Goal: Task Accomplishment & Management: Manage account settings

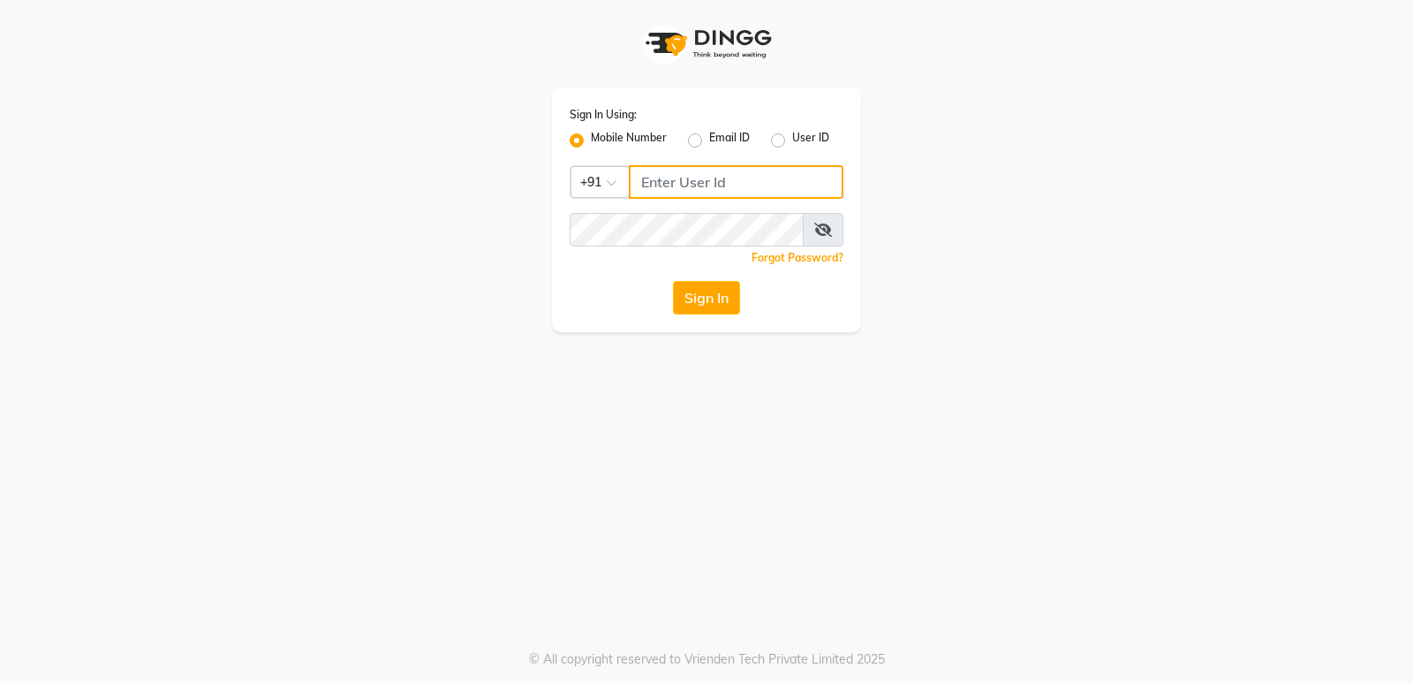
click at [703, 175] on input "Username" at bounding box center [736, 182] width 215 height 34
drag, startPoint x: 765, startPoint y: 179, endPoint x: 5, endPoint y: 194, distance: 759.6
click at [0, 200] on app-login "Sign In Using: Mobile Number Email ID User ID Country Code × [PHONE_NUMBER] Rem…" at bounding box center [706, 166] width 1413 height 332
type input "9867661920"
click at [590, 245] on div "Sign In Using: Mobile Number Email ID User ID Country Code × [PHONE_NUMBER] Rem…" at bounding box center [706, 209] width 309 height 245
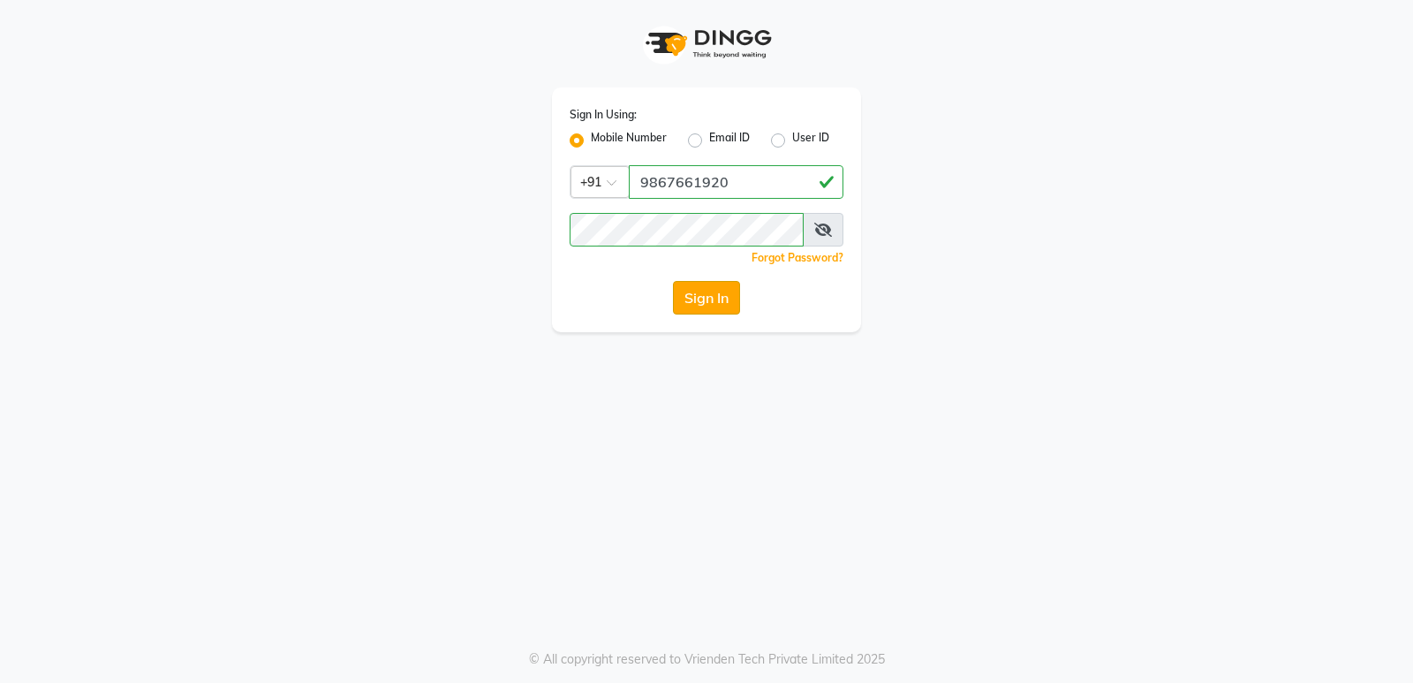
click at [713, 298] on button "Sign In" at bounding box center [706, 298] width 67 height 34
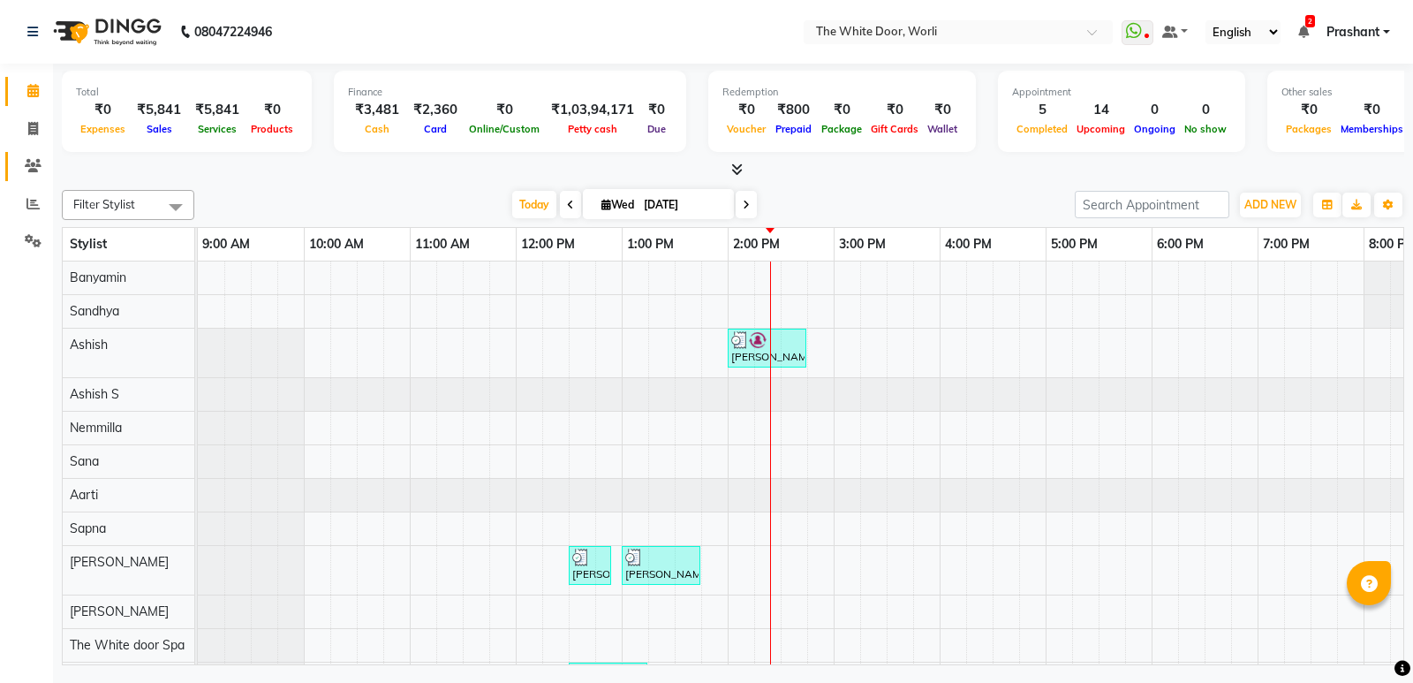
click at [33, 165] on icon at bounding box center [33, 165] width 17 height 13
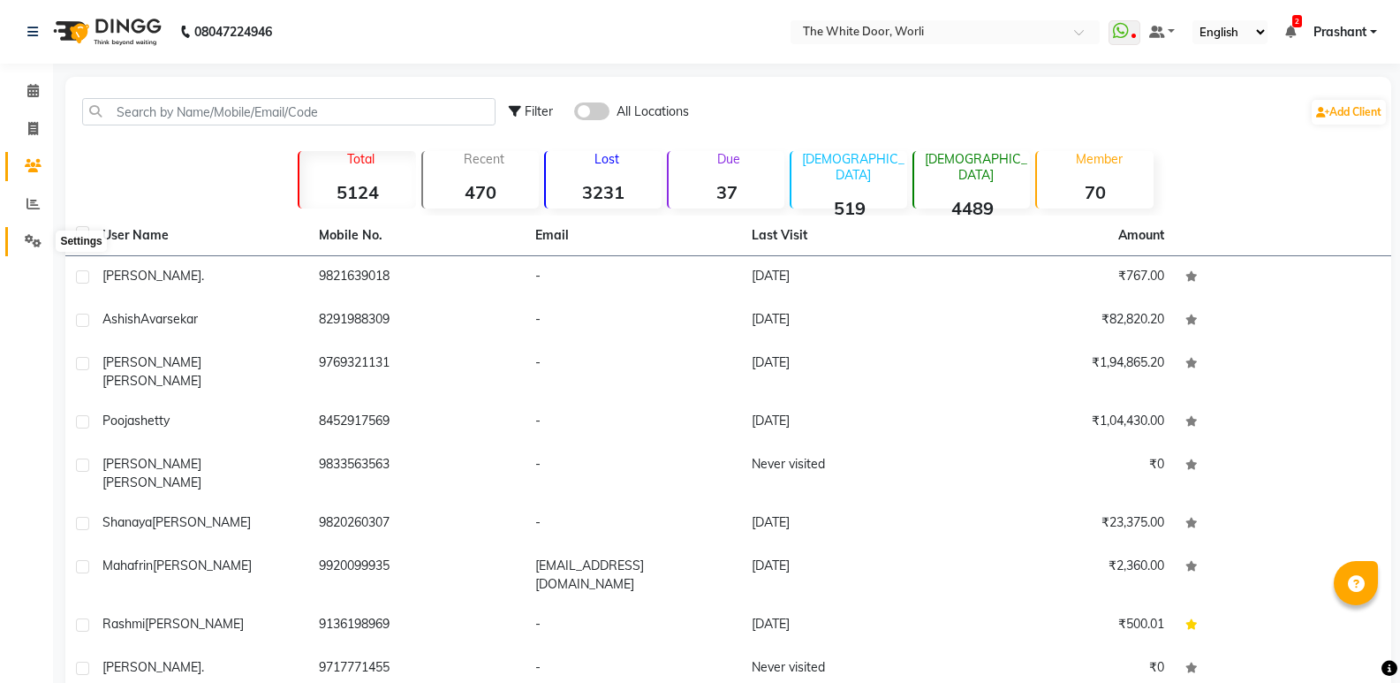
click at [31, 240] on icon at bounding box center [33, 240] width 17 height 13
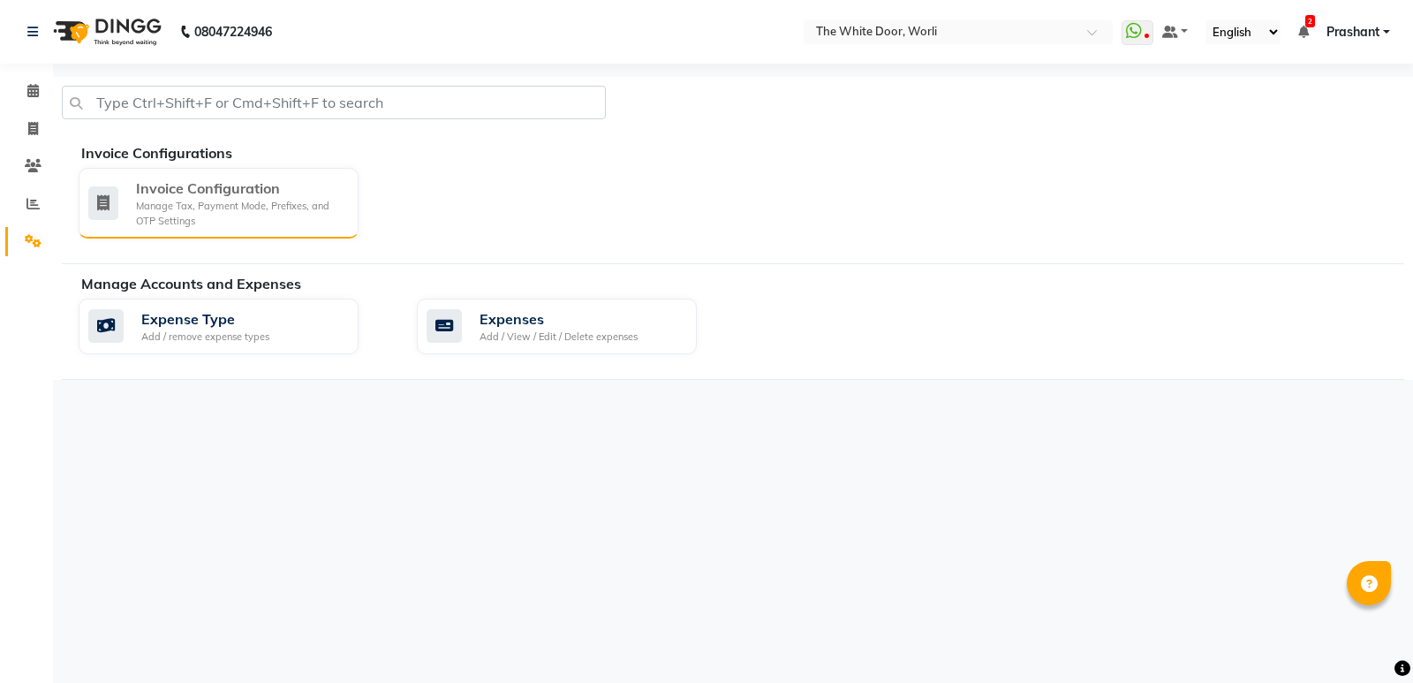
click at [223, 200] on div "Manage Tax, Payment Mode, Prefixes, and OTP Settings" at bounding box center [240, 213] width 208 height 29
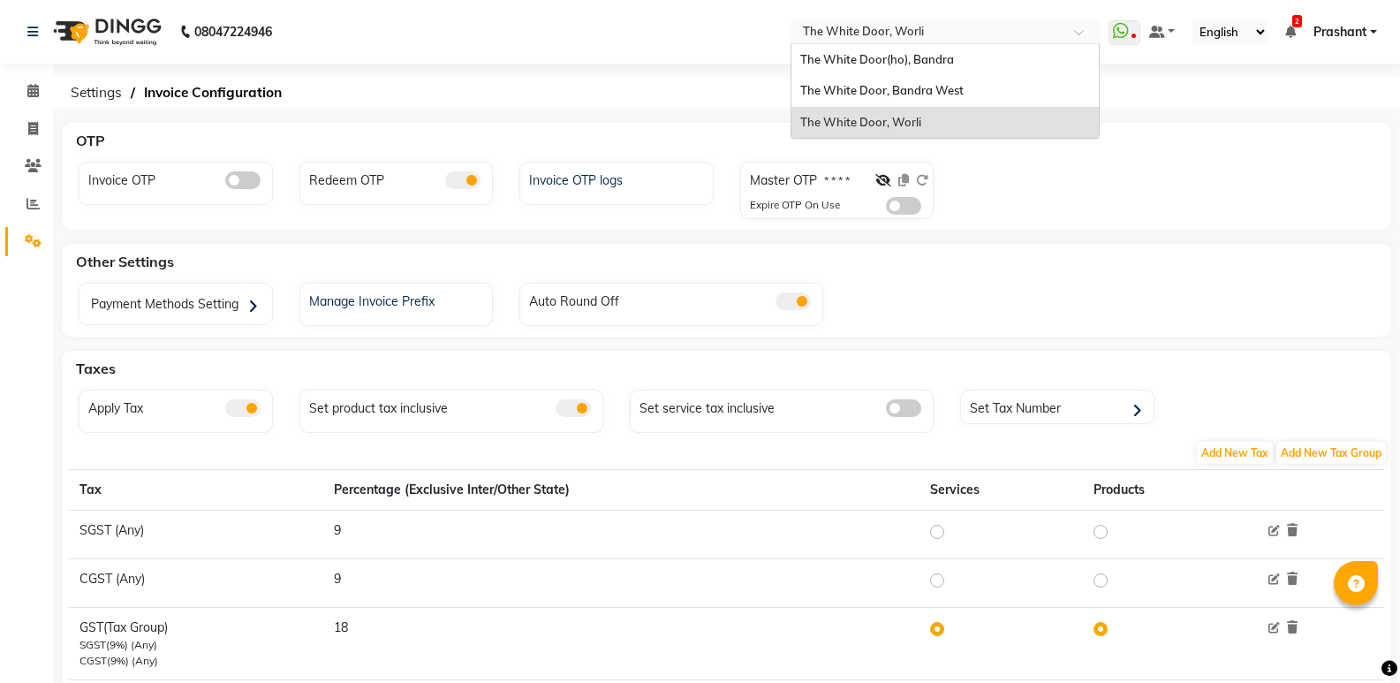
click at [905, 34] on input "text" at bounding box center [927, 34] width 256 height 18
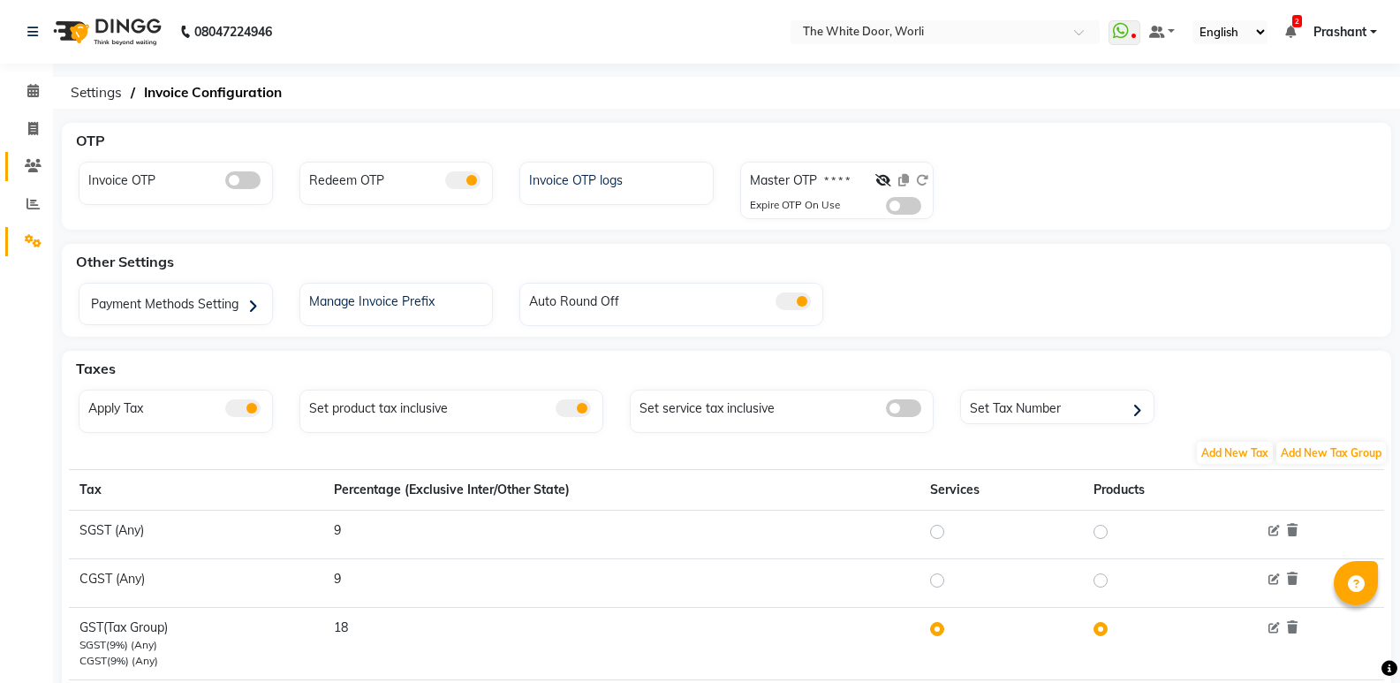
click at [37, 159] on icon at bounding box center [33, 165] width 17 height 13
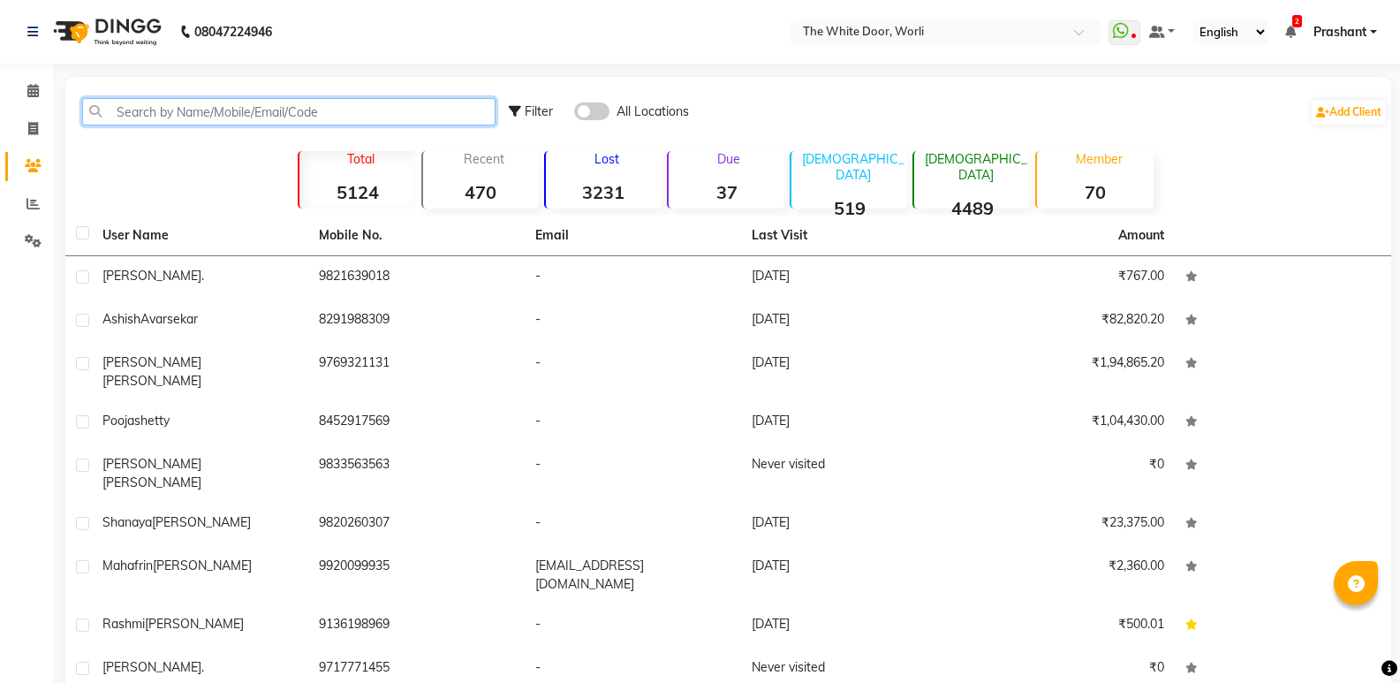
click at [261, 111] on input "text" at bounding box center [288, 111] width 413 height 27
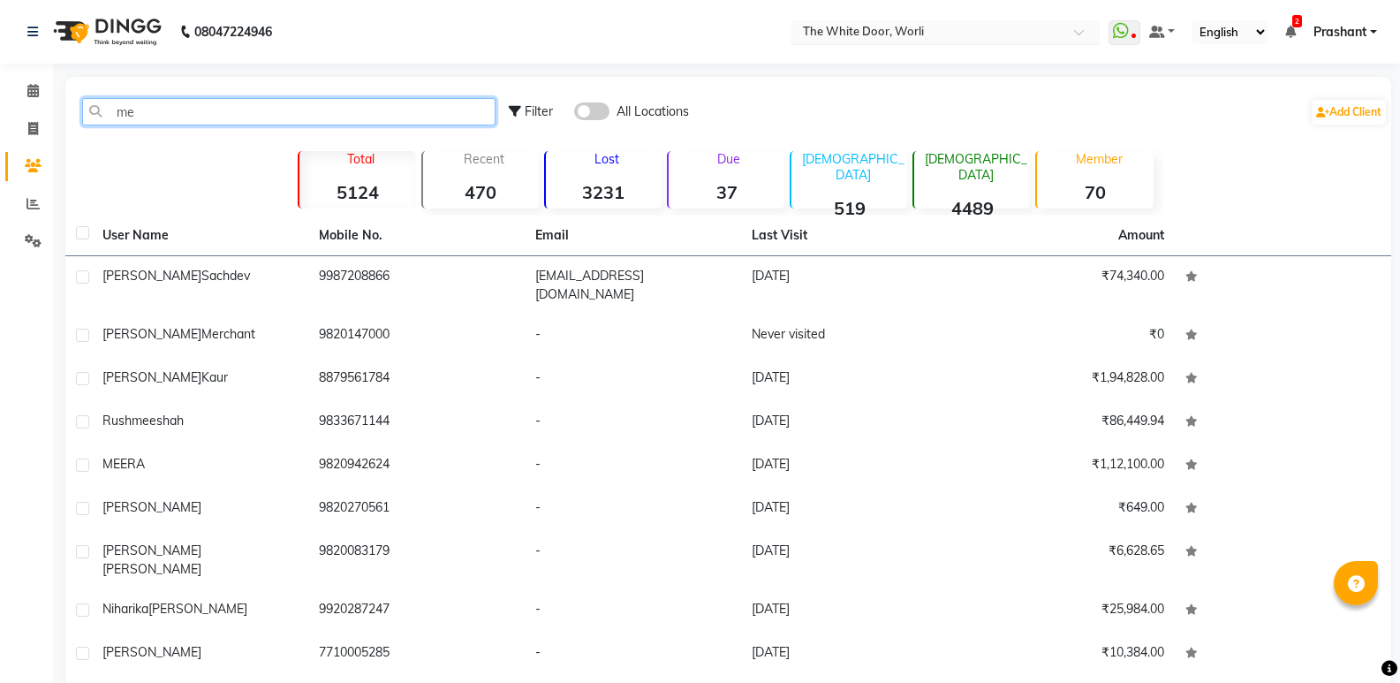
type input "me"
click at [853, 39] on input "text" at bounding box center [927, 34] width 256 height 18
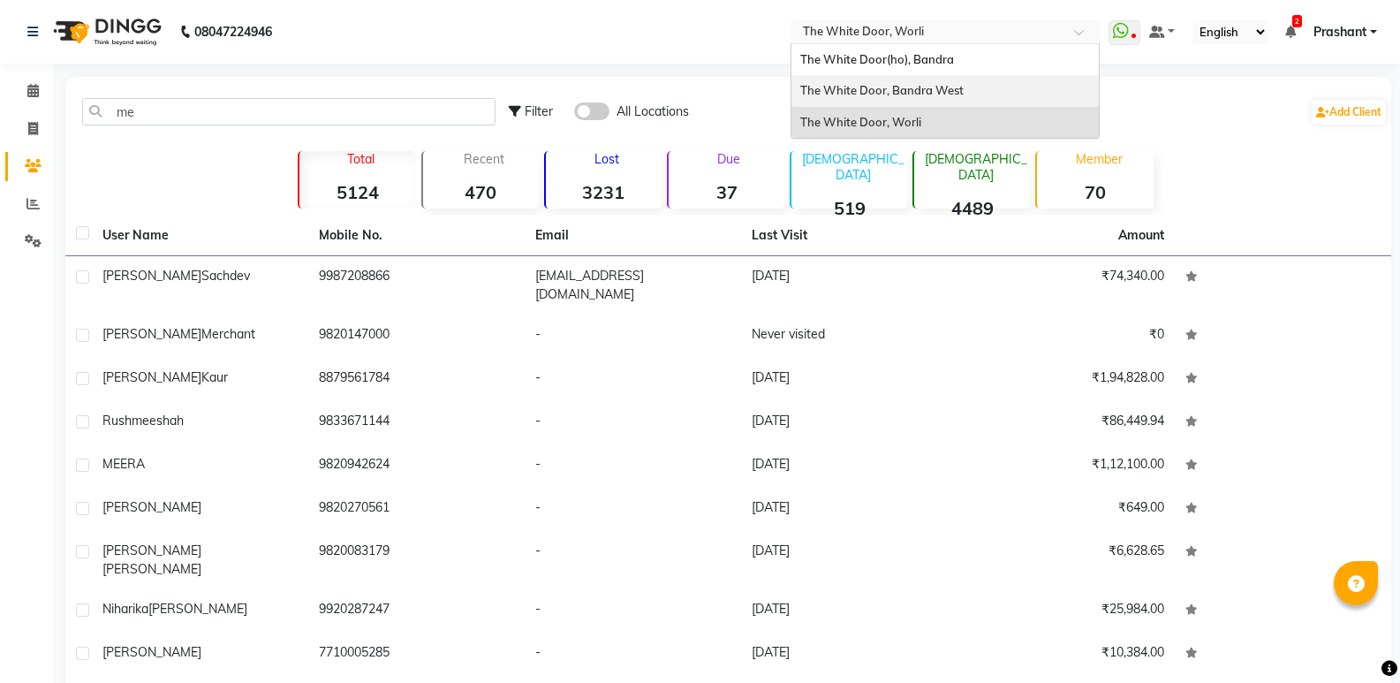
click at [858, 98] on div "The White Door, Bandra West" at bounding box center [944, 91] width 307 height 32
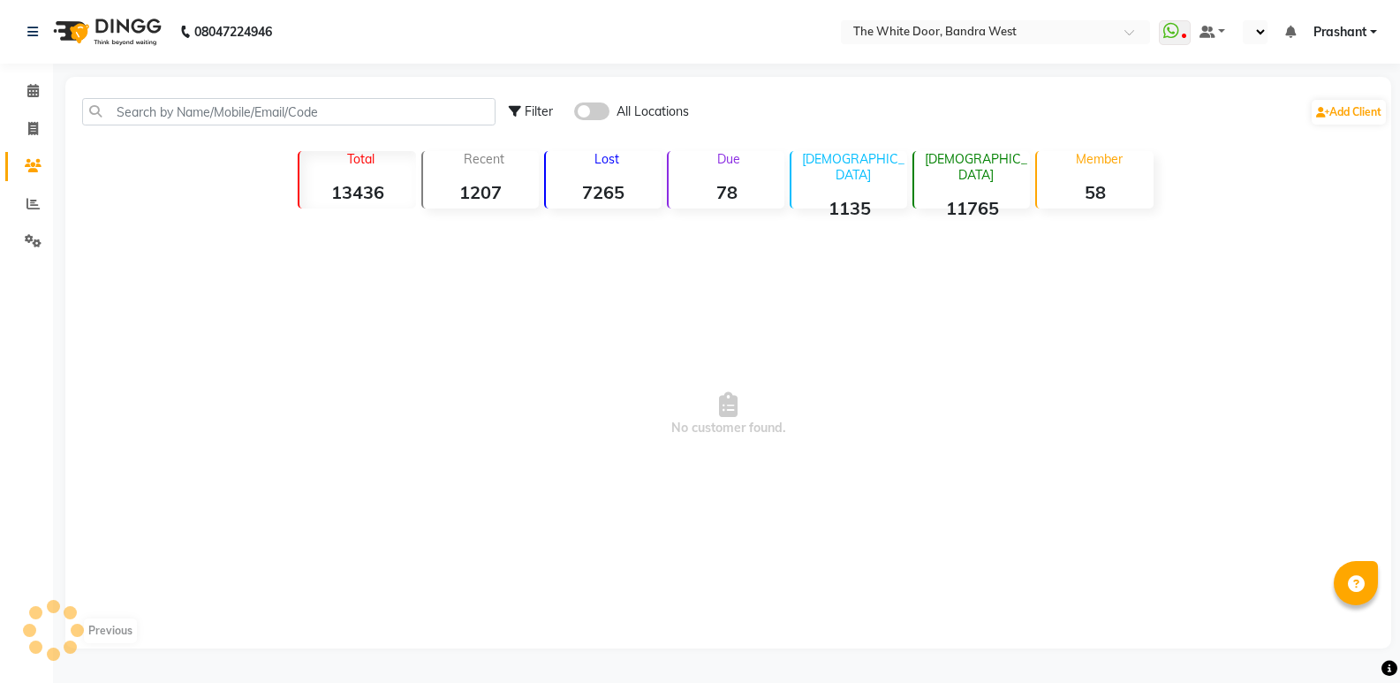
select select "en"
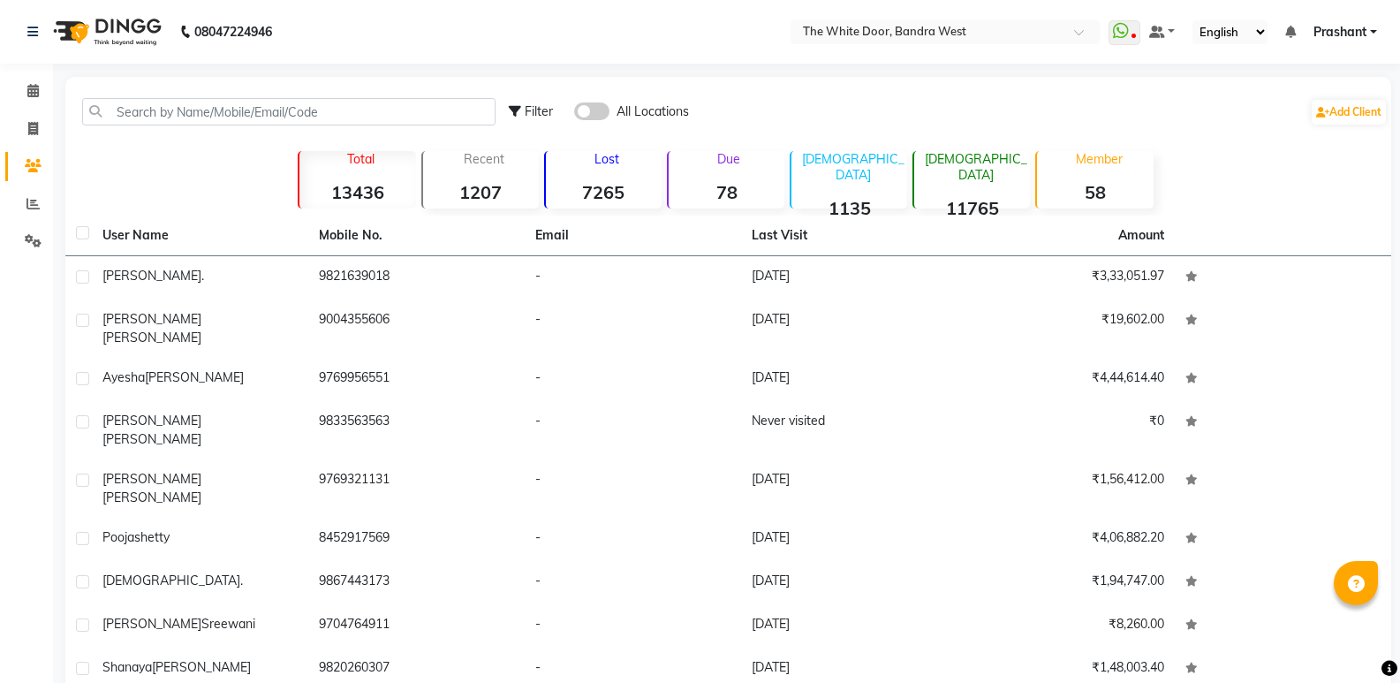
click at [208, 127] on div "Filter All Locations Add Client" at bounding box center [728, 112] width 1318 height 56
click at [215, 116] on input "text" at bounding box center [288, 111] width 413 height 27
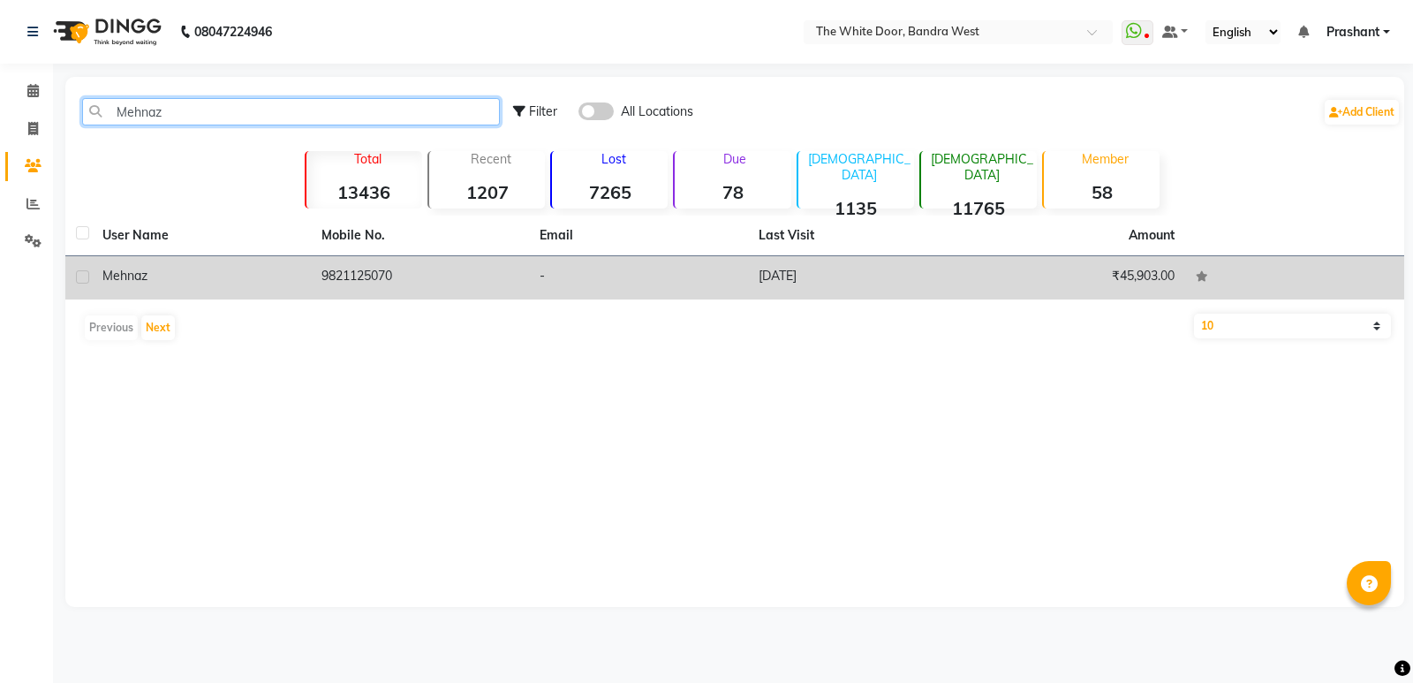
type input "Mehnaz"
click at [355, 269] on td "9821125070" at bounding box center [420, 277] width 219 height 43
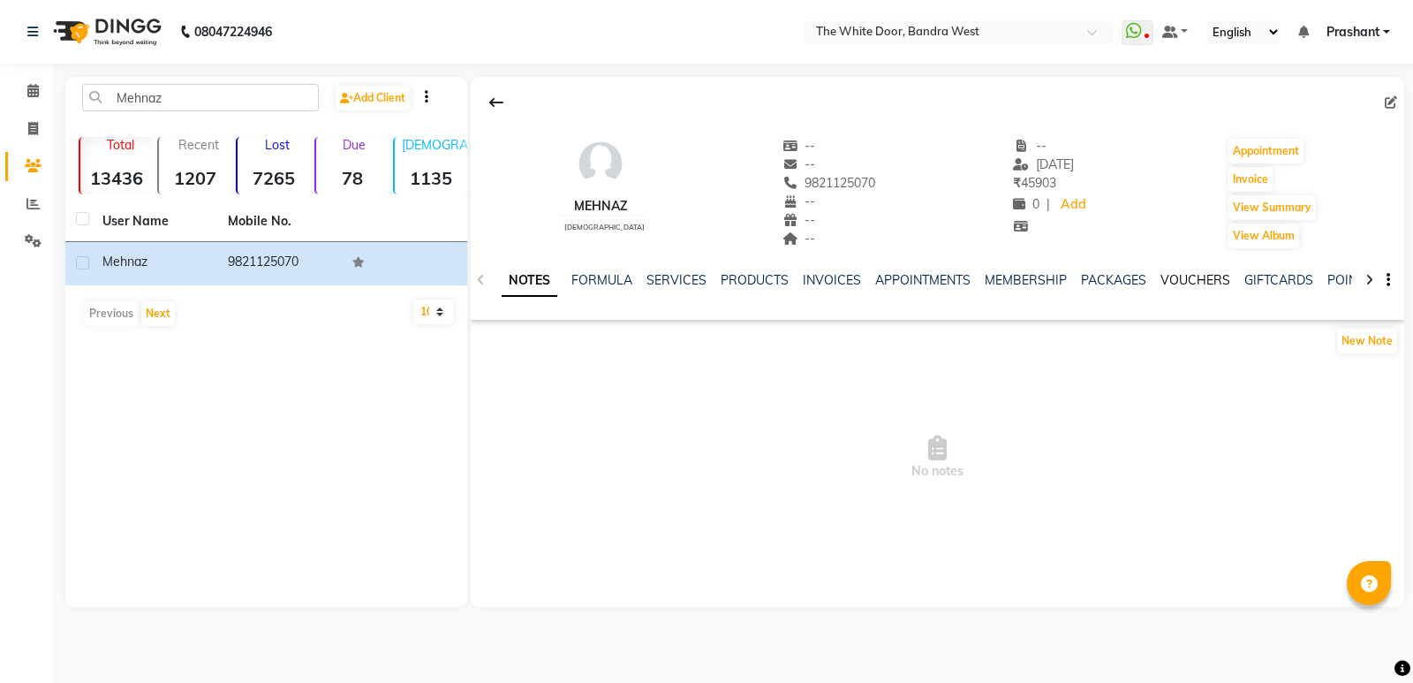
click at [1189, 281] on link "VOUCHERS" at bounding box center [1195, 280] width 70 height 16
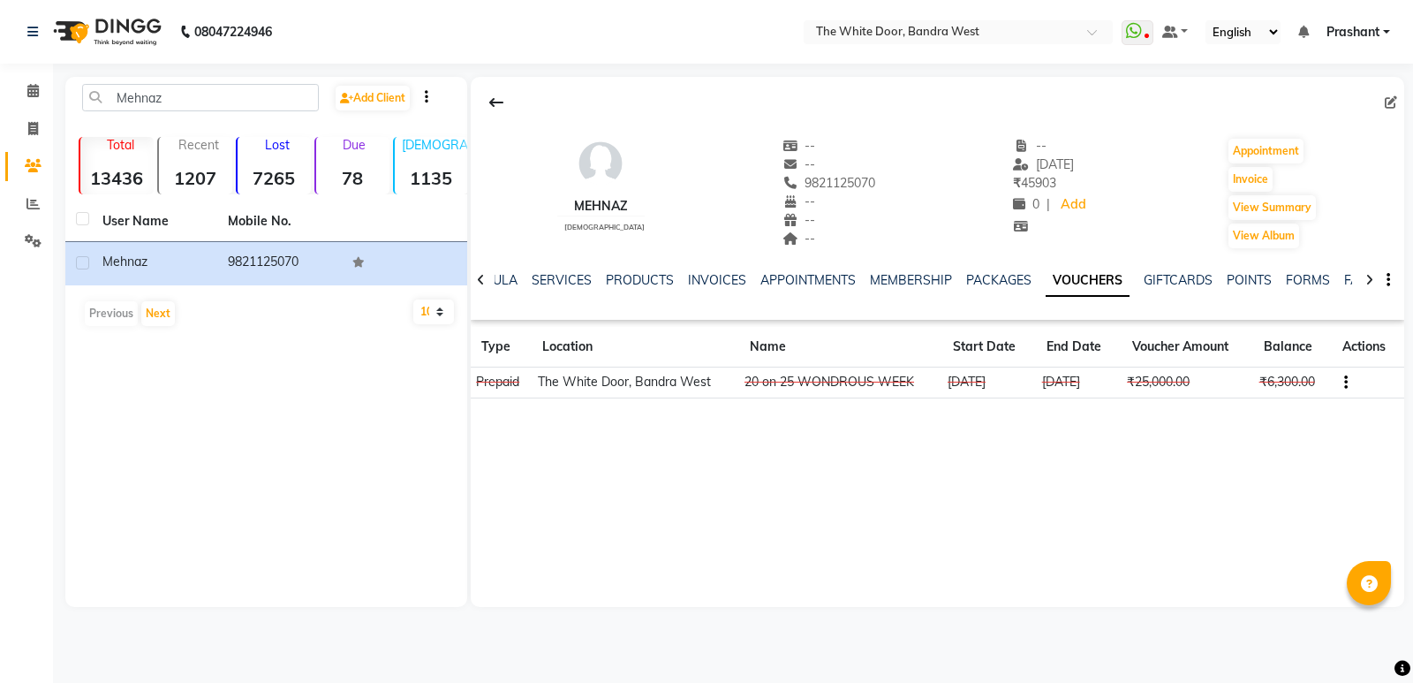
click at [1345, 382] on icon "button" at bounding box center [1346, 382] width 4 height 1
click at [1240, 381] on div "Edit" at bounding box center [1263, 381] width 110 height 22
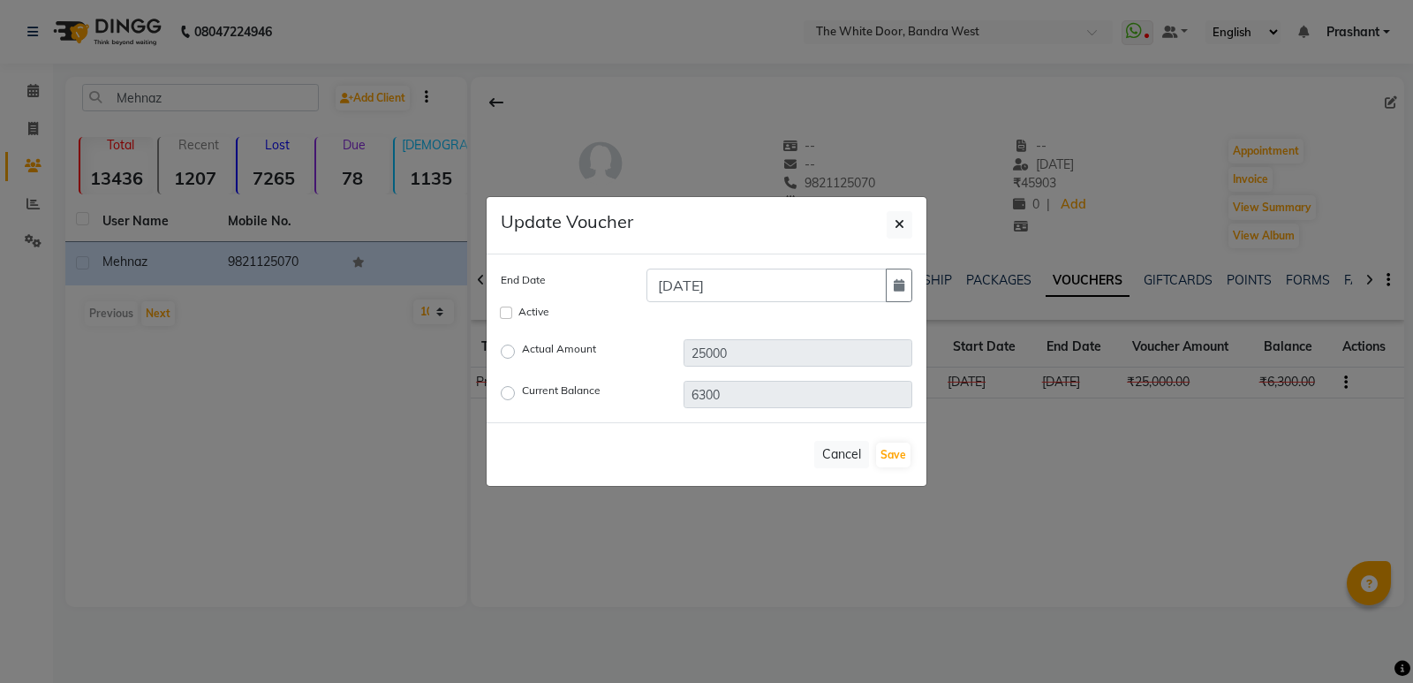
click at [522, 351] on label "Actual Amount" at bounding box center [559, 351] width 74 height 21
click at [504, 351] on input "Actual Amount" at bounding box center [510, 351] width 12 height 12
radio input "true"
click at [522, 395] on label "Current Balance" at bounding box center [561, 392] width 79 height 21
click at [505, 395] on input "Current Balance" at bounding box center [510, 393] width 12 height 12
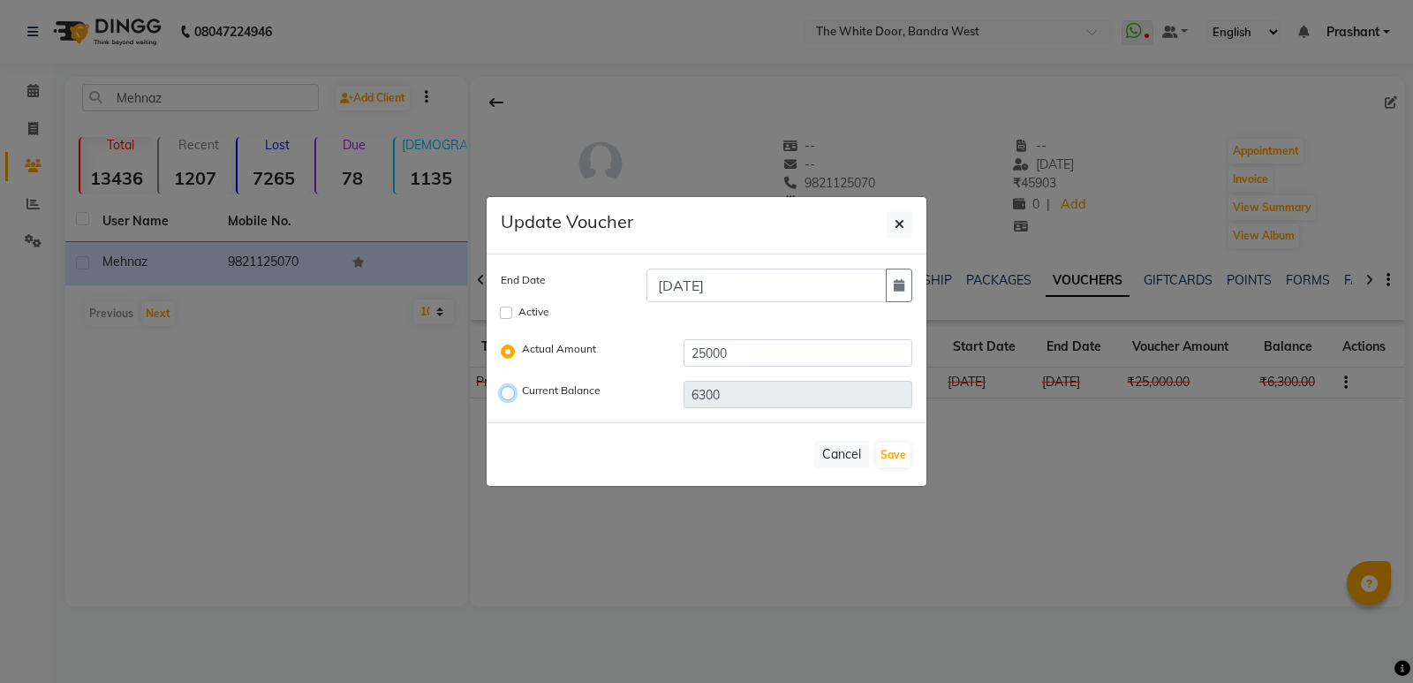
radio input "true"
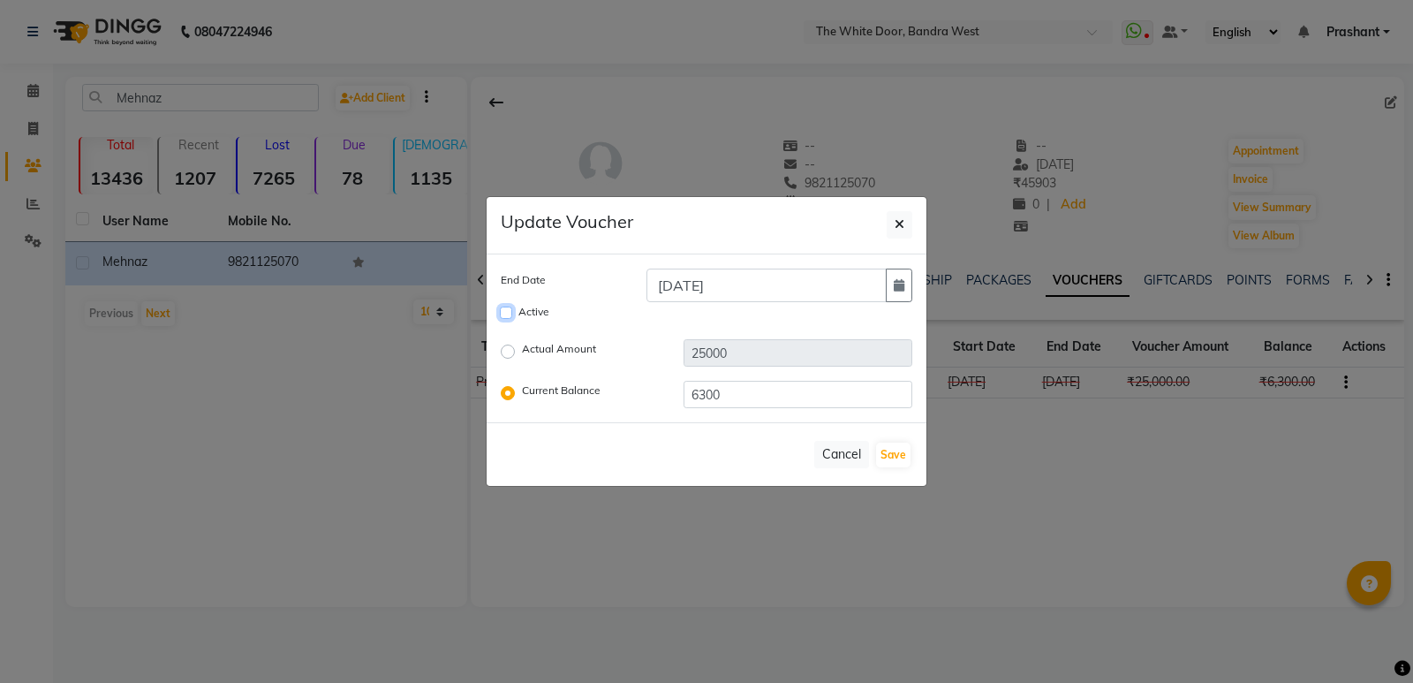
click at [506, 312] on input "Active" at bounding box center [506, 312] width 12 height 12
checkbox input "true"
click at [898, 279] on icon "button" at bounding box center [899, 285] width 11 height 12
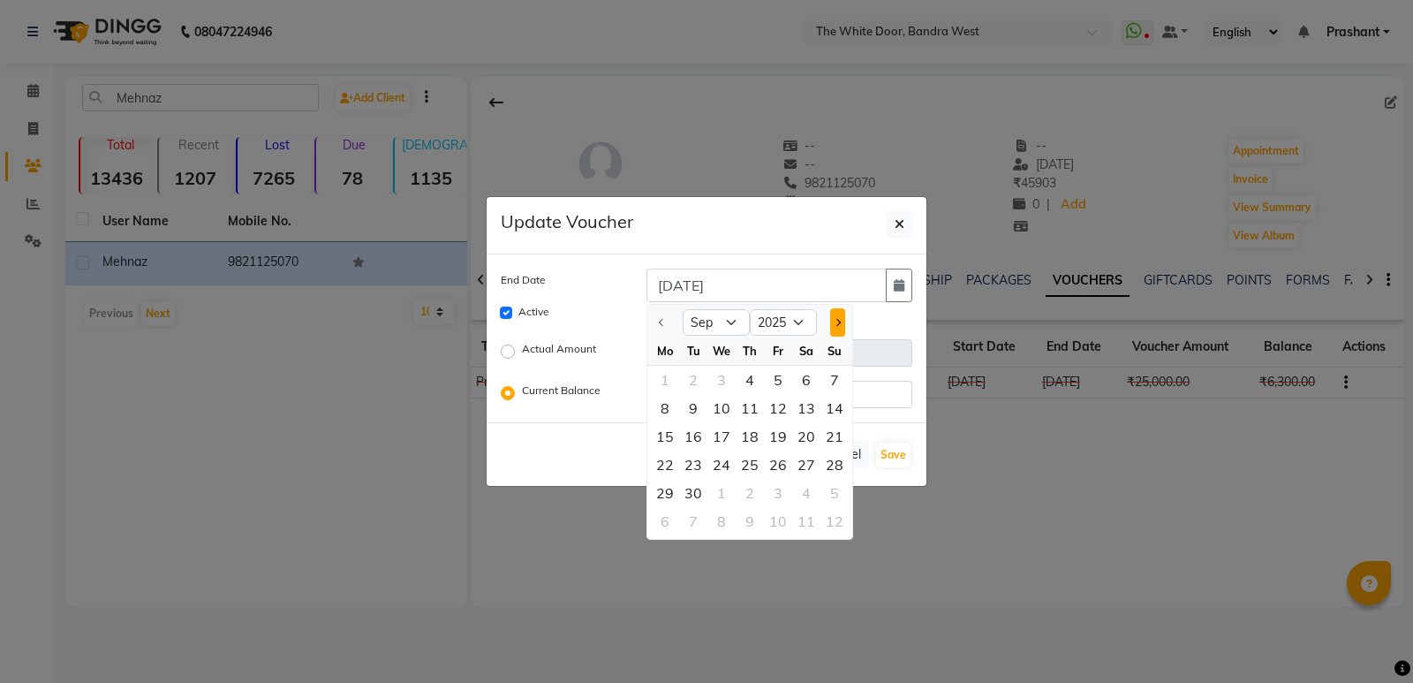
click at [838, 322] on span "Next month" at bounding box center [837, 322] width 7 height 7
click at [662, 321] on span "Previous month" at bounding box center [662, 322] width 7 height 7
select select "11"
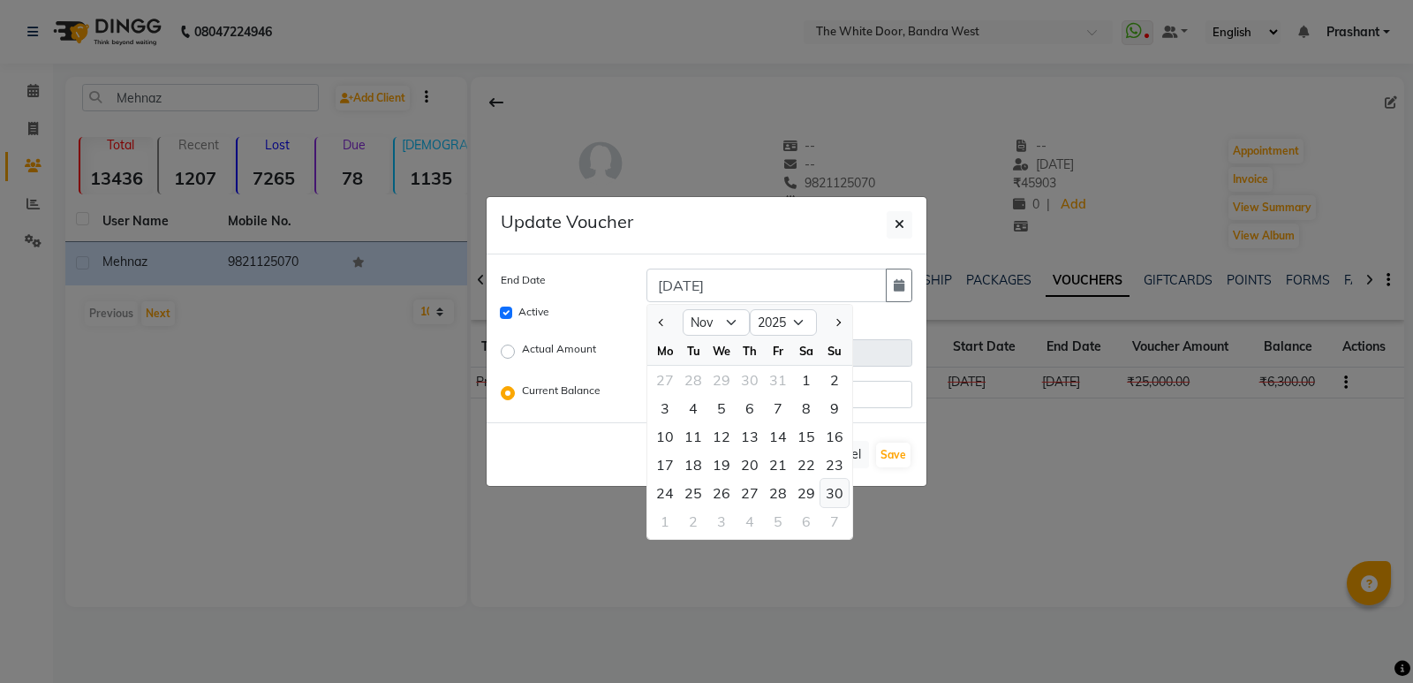
click at [837, 487] on div "30" at bounding box center [834, 493] width 28 height 28
type input "[DATE]"
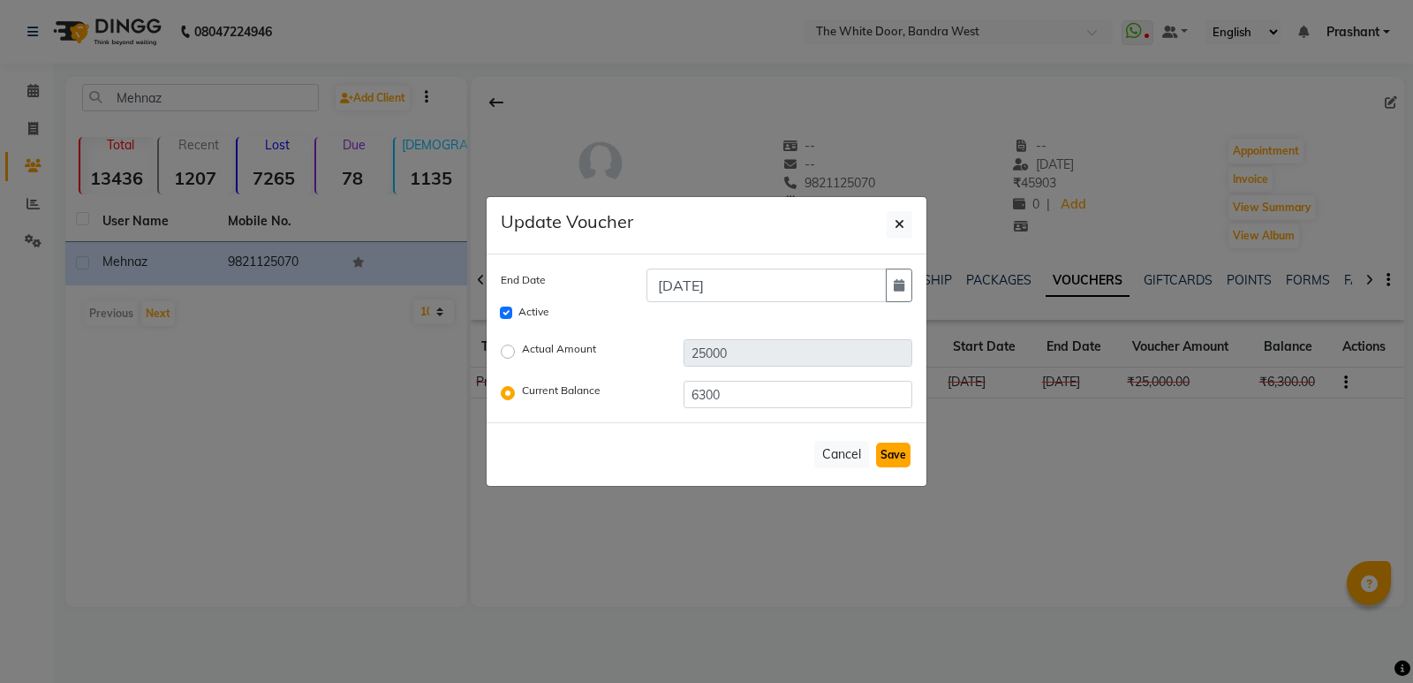
click at [882, 454] on button "Save" at bounding box center [893, 454] width 34 height 25
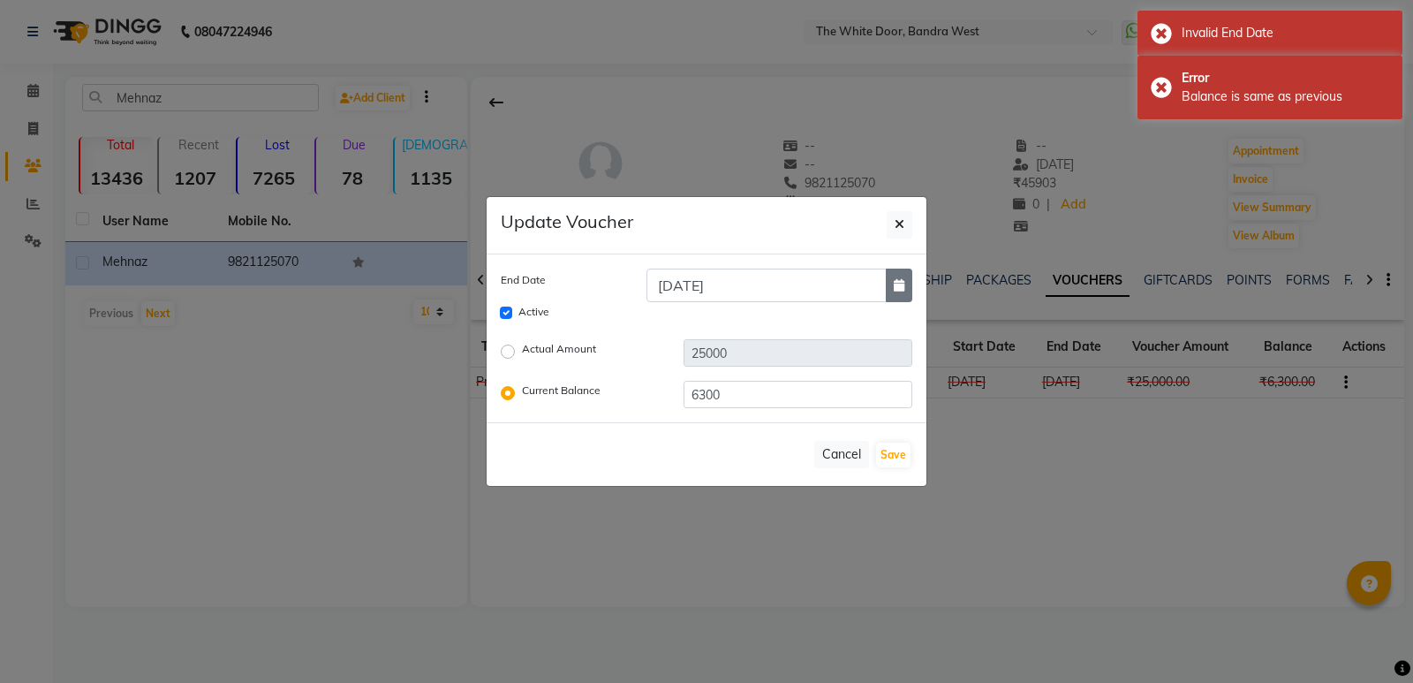
click at [898, 284] on icon "button" at bounding box center [899, 285] width 11 height 12
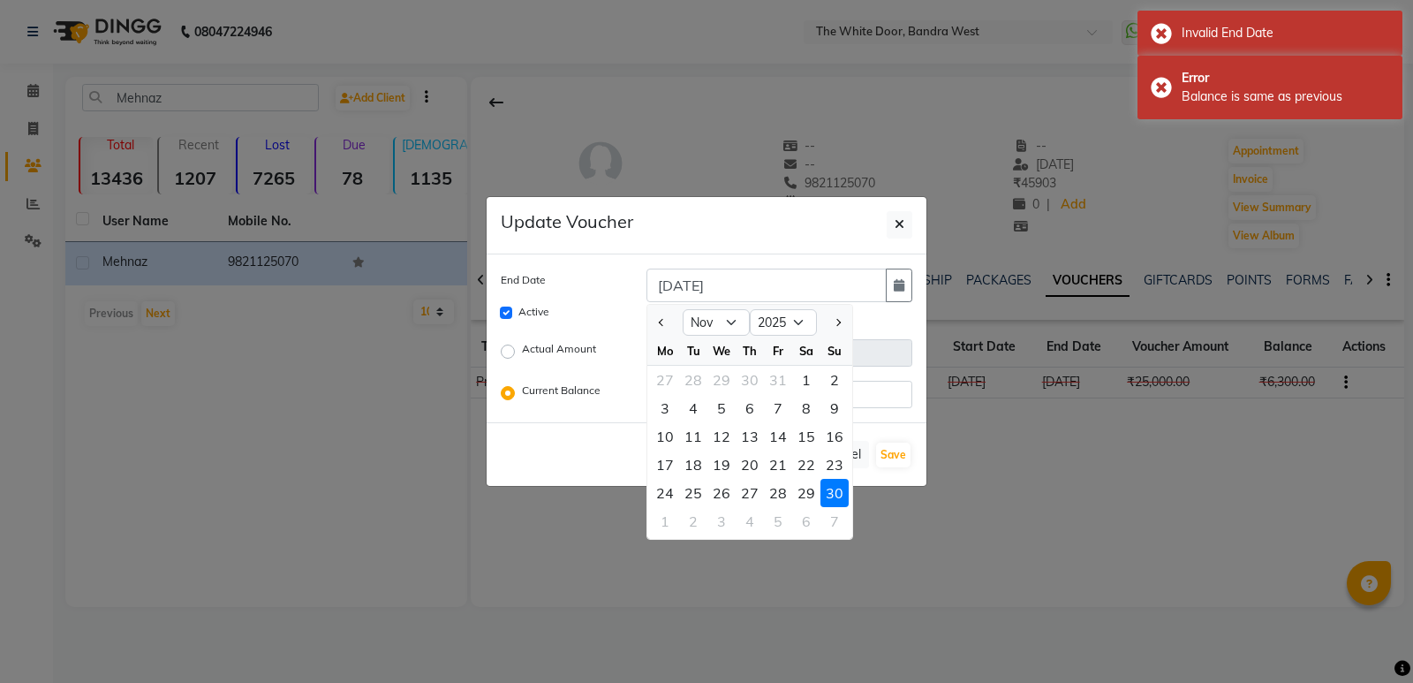
click at [848, 323] on div at bounding box center [834, 322] width 35 height 28
click at [839, 321] on span "Next month" at bounding box center [837, 322] width 7 height 7
select select "12"
click at [664, 383] on div "1" at bounding box center [665, 380] width 28 height 28
type input "[DATE]"
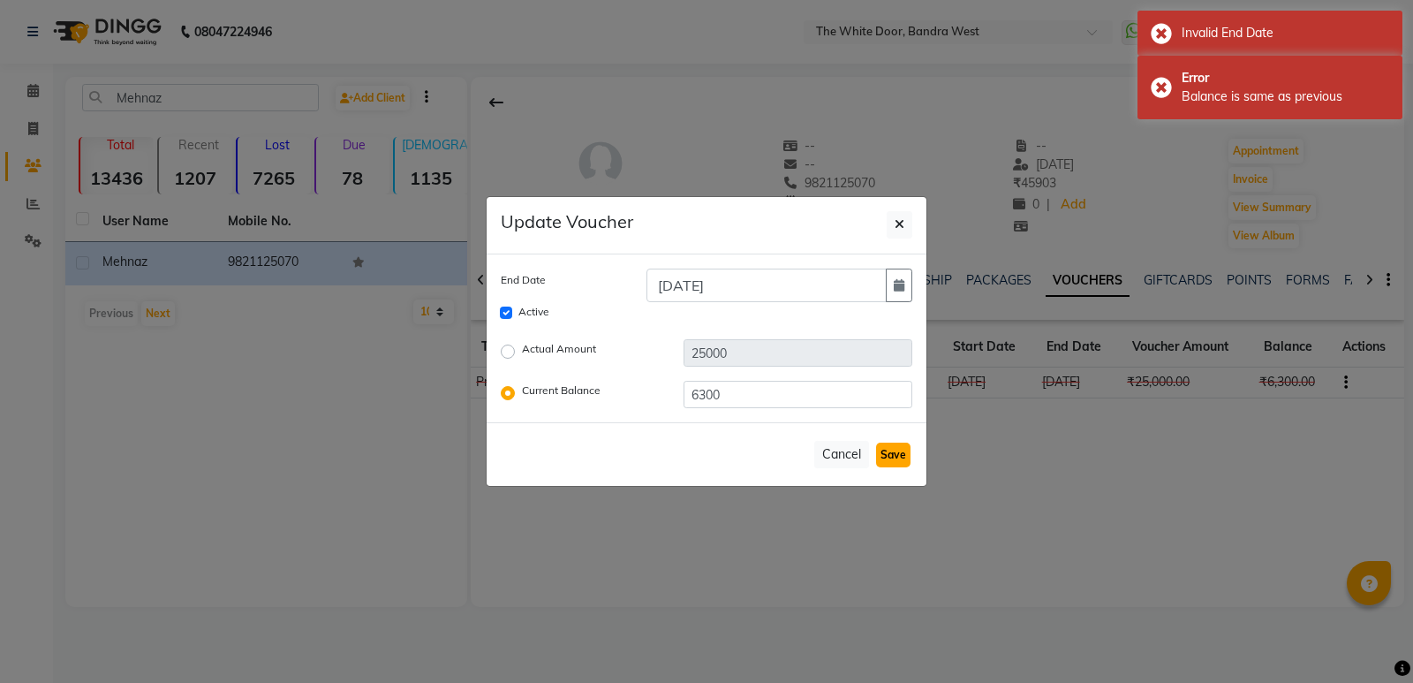
click at [889, 450] on button "Save" at bounding box center [893, 454] width 34 height 25
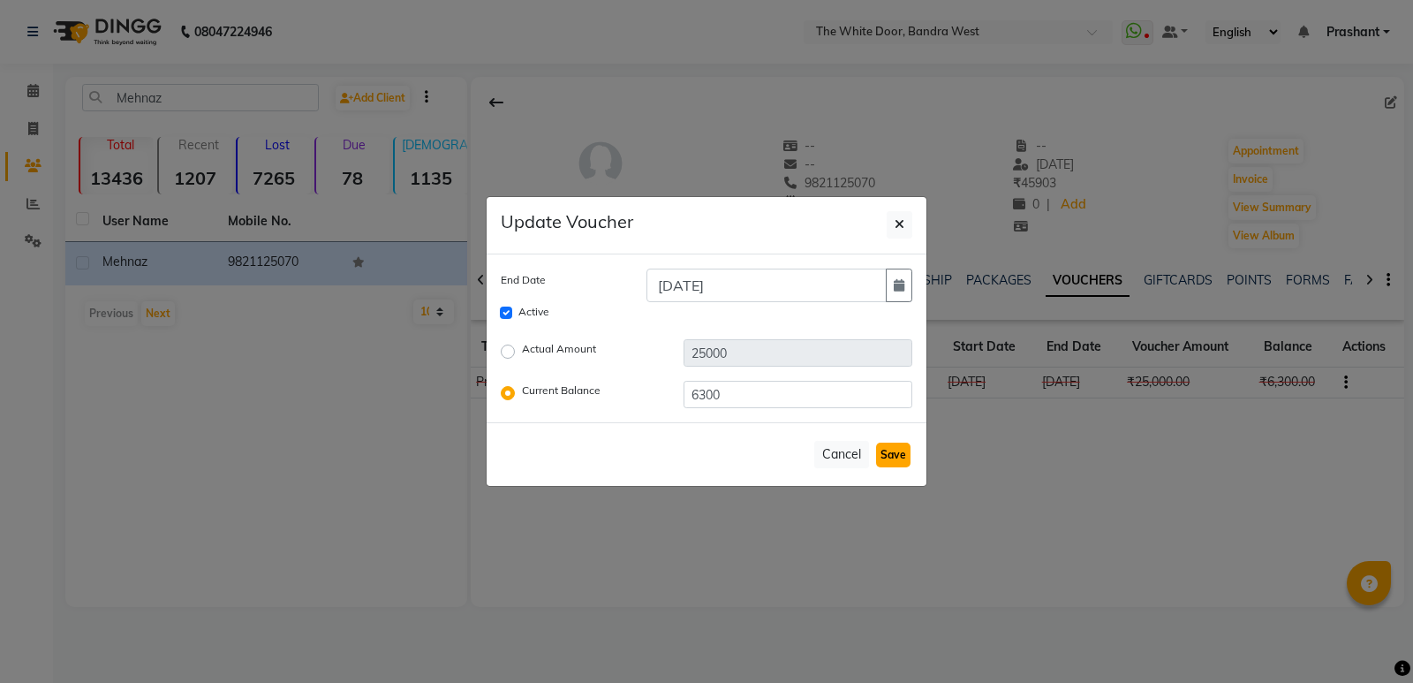
click at [896, 453] on button "Save" at bounding box center [893, 454] width 34 height 25
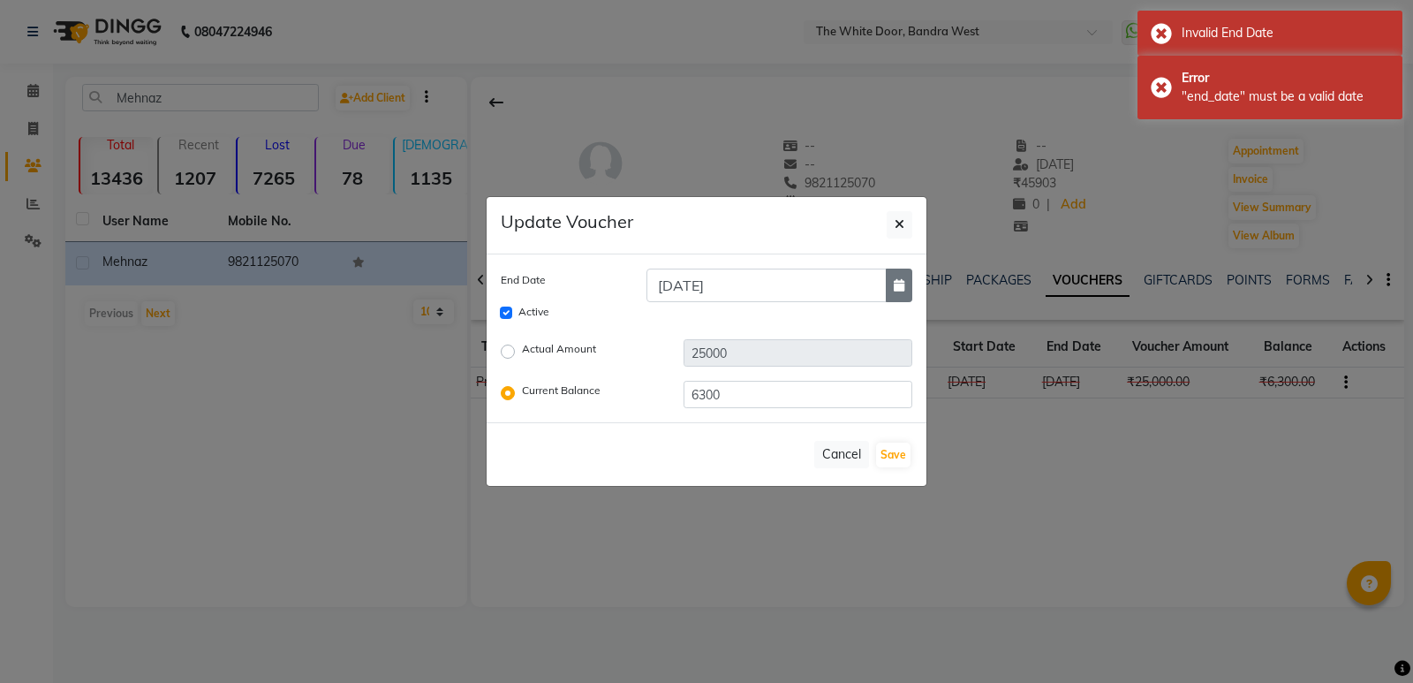
click at [898, 285] on icon "button" at bounding box center [899, 285] width 11 height 12
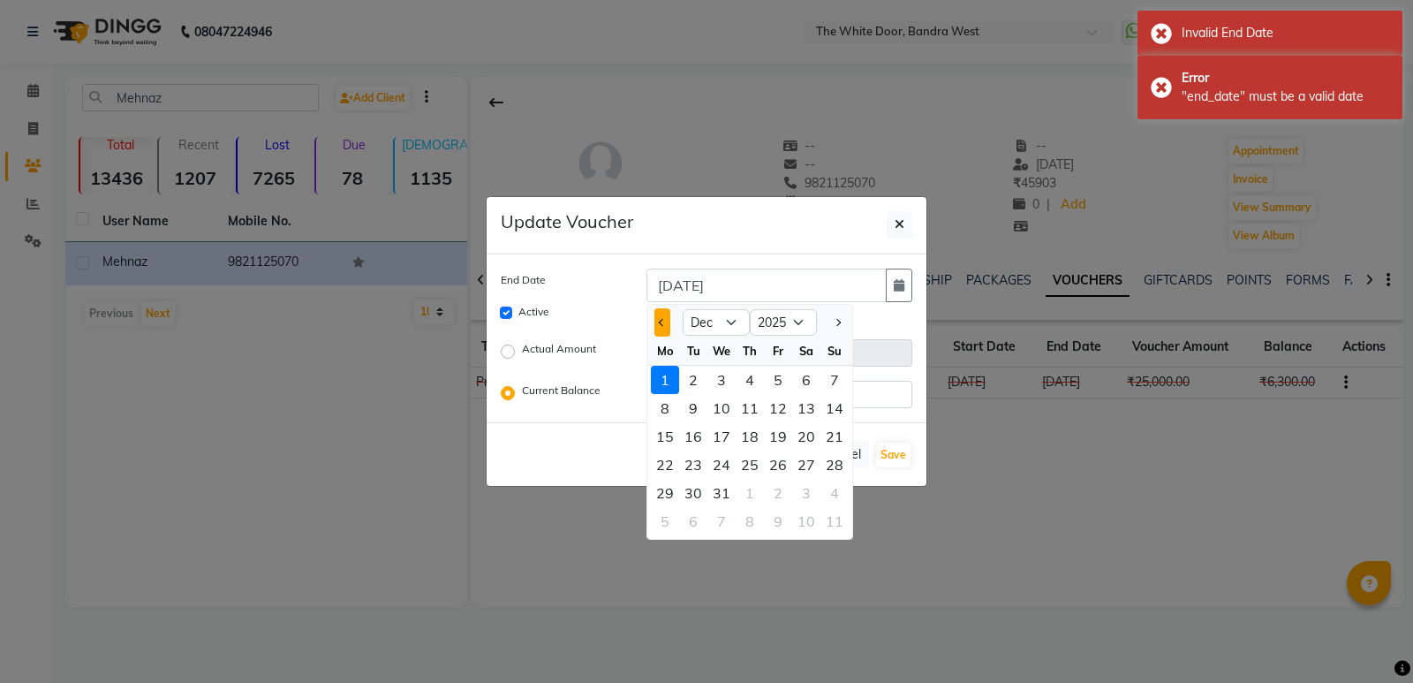
click at [659, 317] on button "Previous month" at bounding box center [661, 322] width 15 height 28
select select "11"
click at [820, 384] on div "1" at bounding box center [806, 380] width 28 height 28
type input "[DATE]"
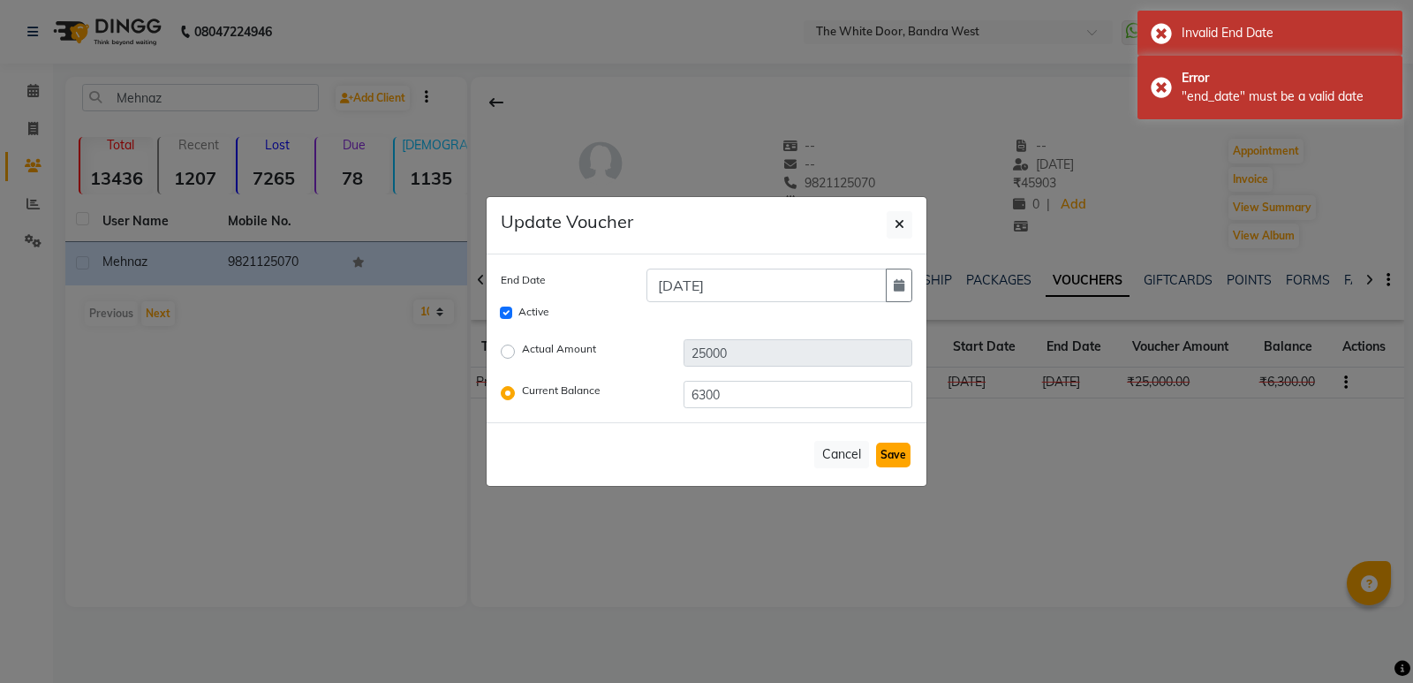
click at [900, 464] on button "Save" at bounding box center [893, 454] width 34 height 25
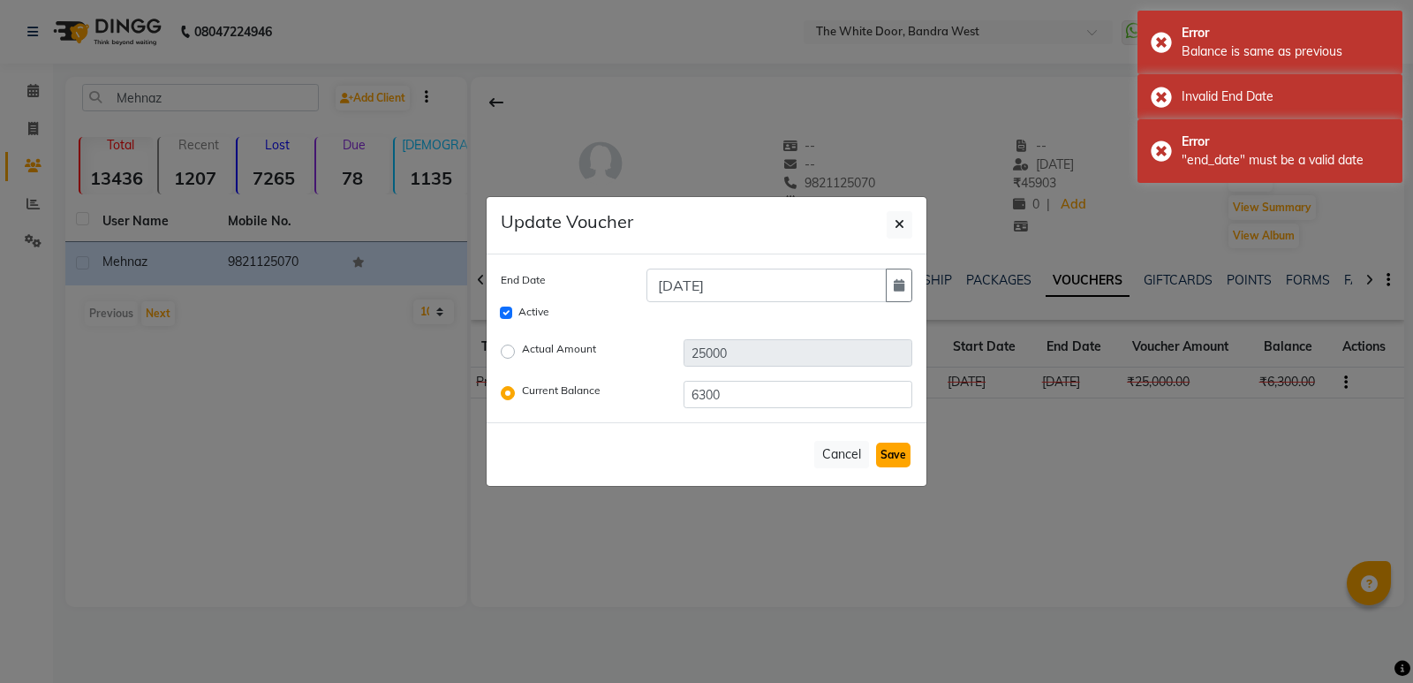
click at [895, 457] on button "Save" at bounding box center [893, 454] width 34 height 25
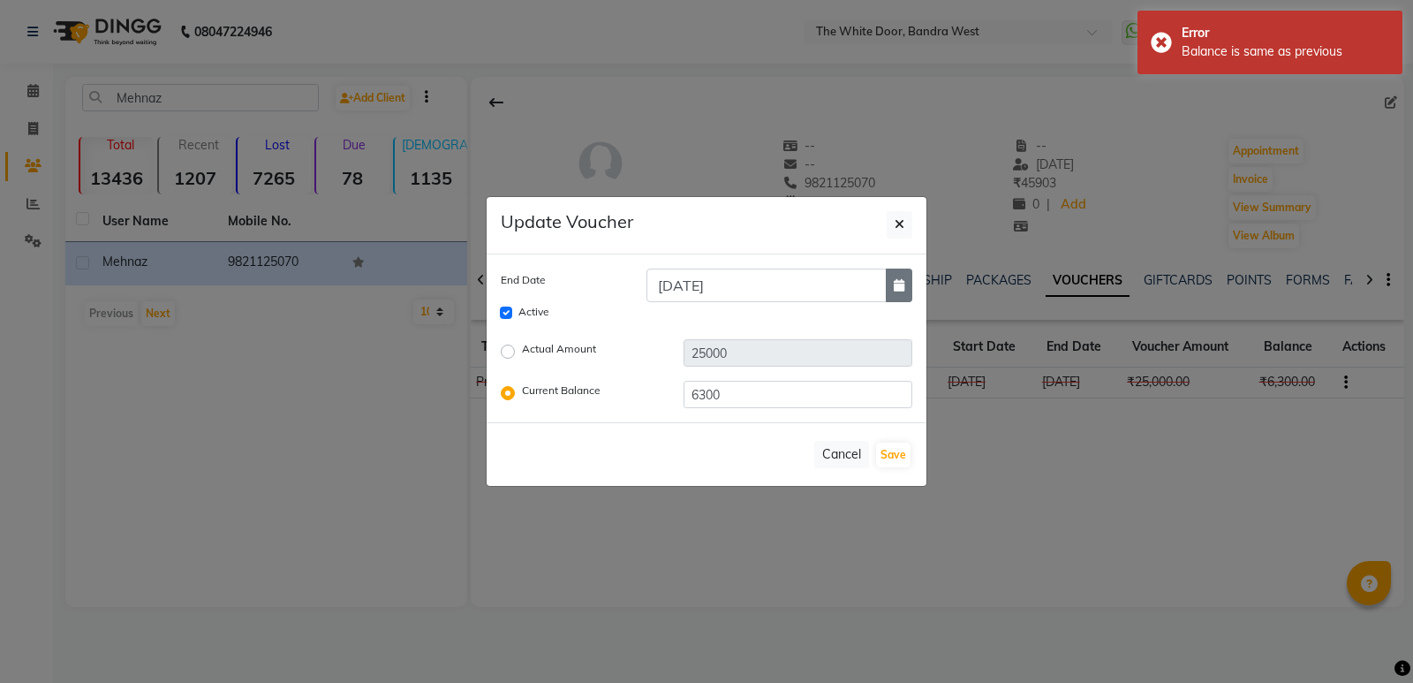
click at [903, 283] on icon "button" at bounding box center [899, 285] width 11 height 12
select select "11"
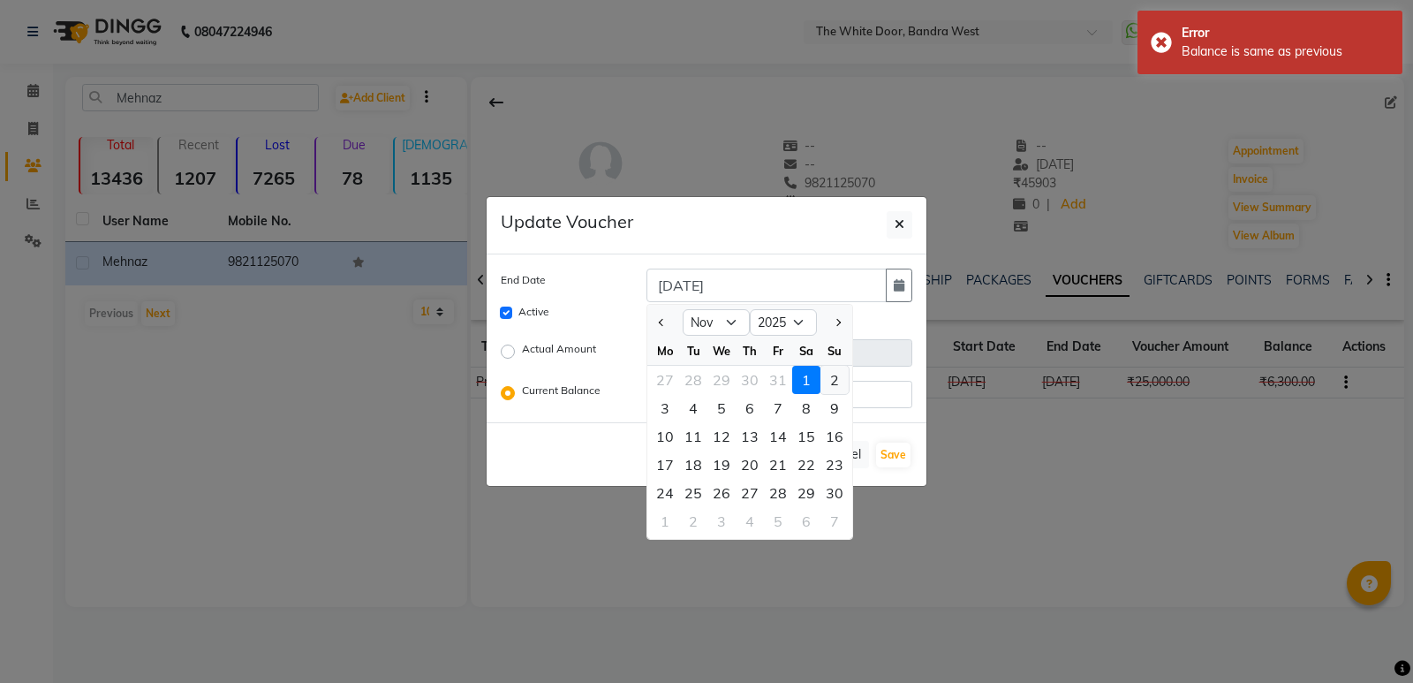
click at [832, 380] on div "2" at bounding box center [834, 380] width 28 height 28
type input "[DATE]"
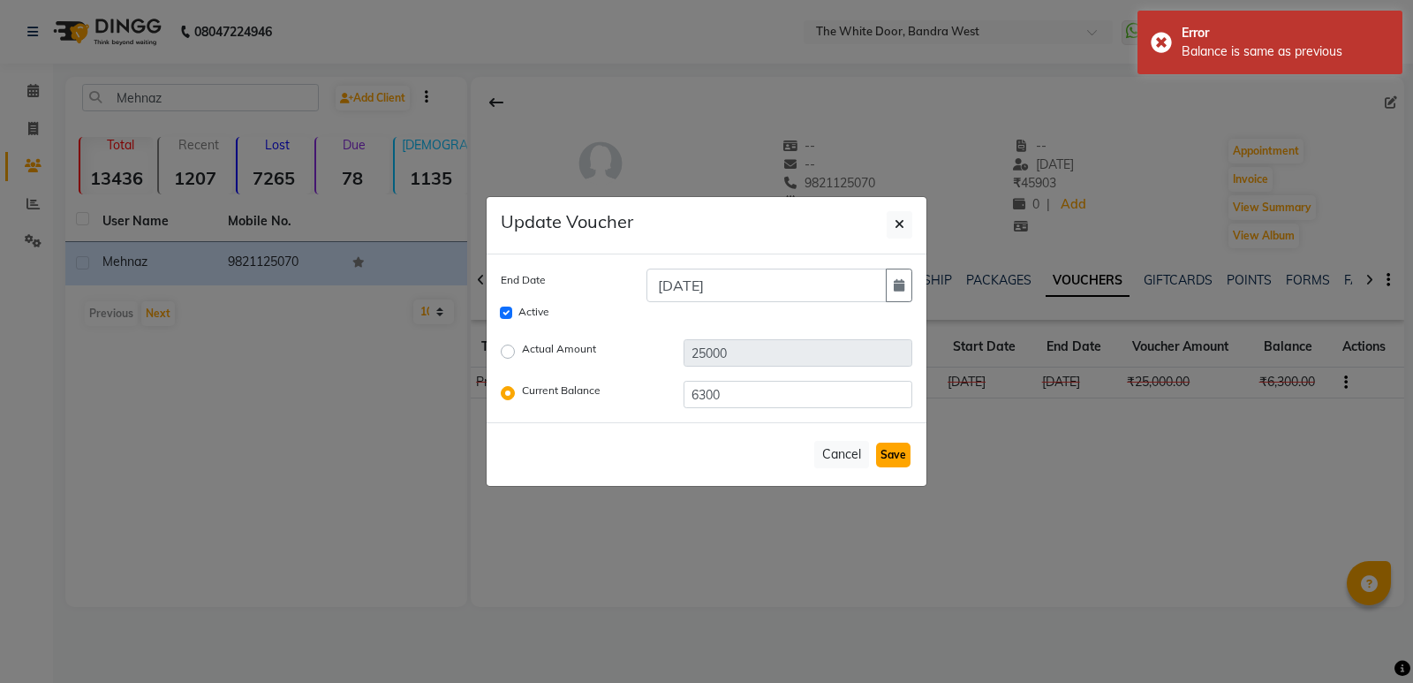
click at [895, 448] on button "Save" at bounding box center [893, 454] width 34 height 25
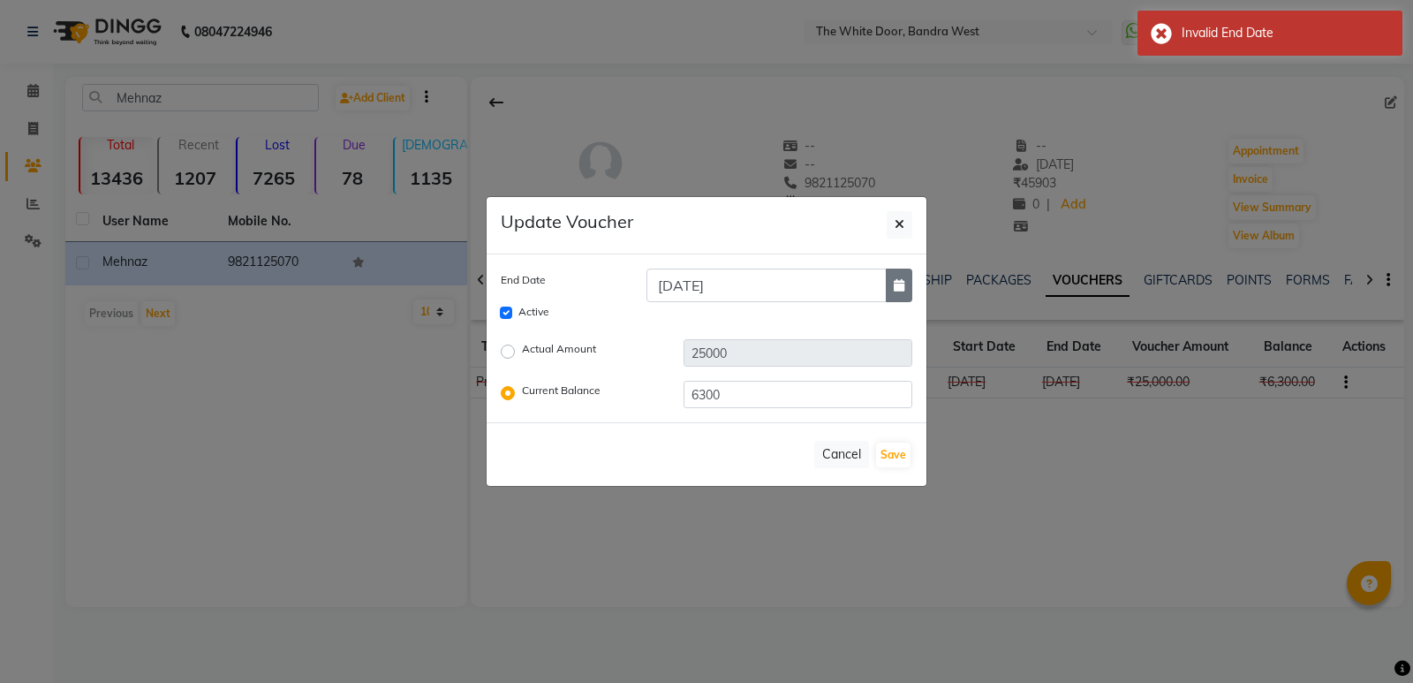
click at [897, 276] on button "button" at bounding box center [899, 285] width 26 height 34
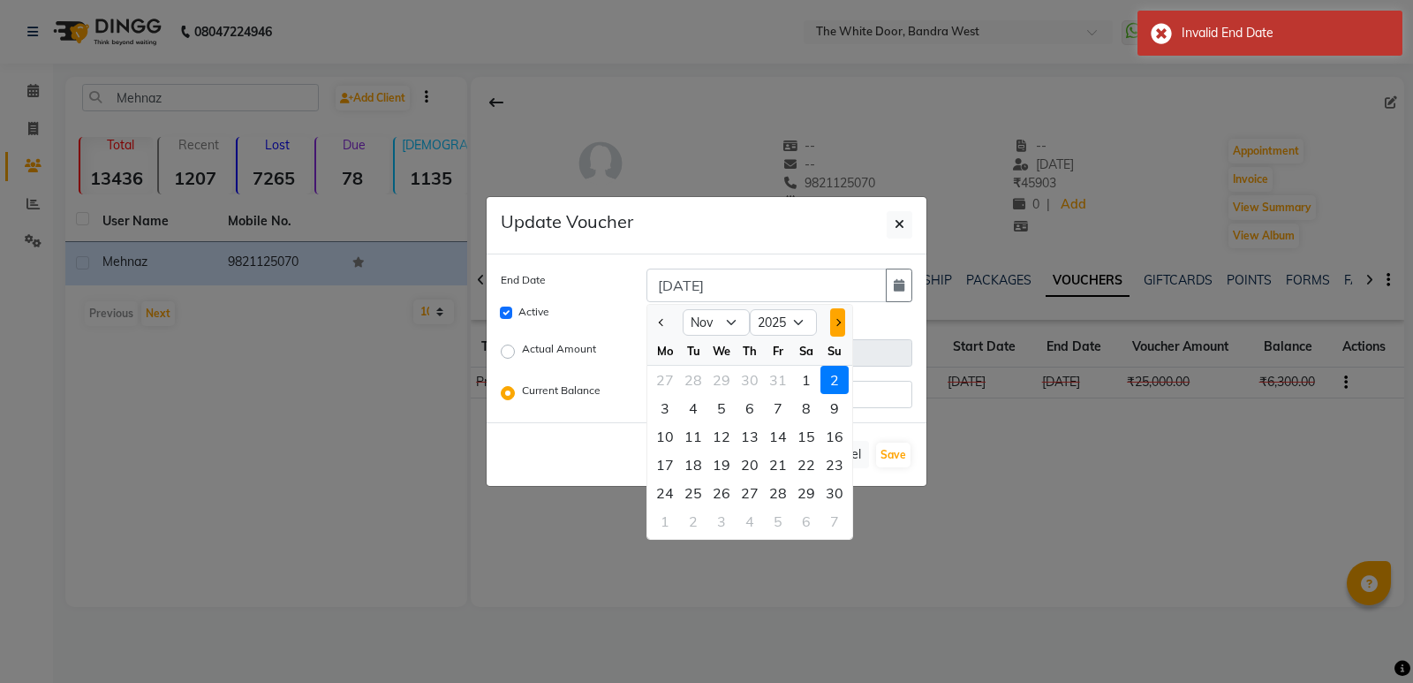
click at [838, 323] on span "Next month" at bounding box center [837, 322] width 7 height 7
click at [656, 325] on button "Previous month" at bounding box center [661, 322] width 15 height 28
select select "10"
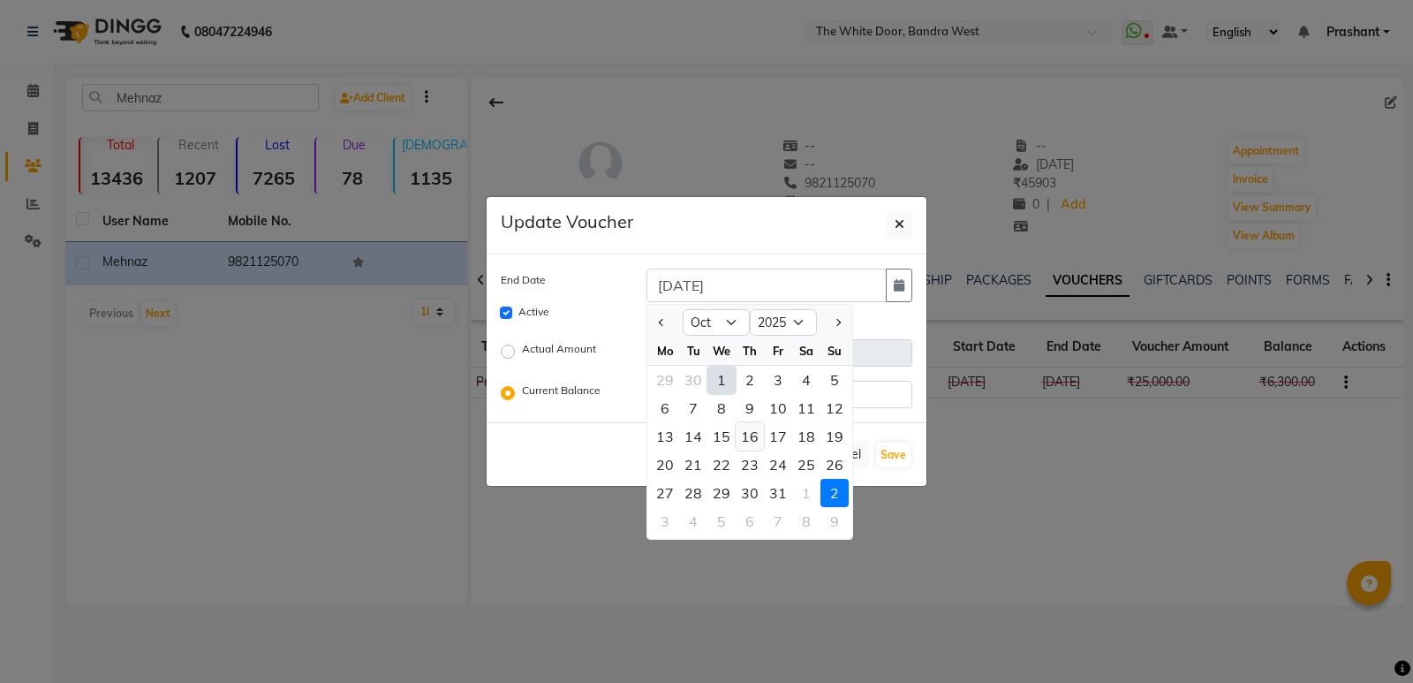
click at [747, 437] on div "16" at bounding box center [750, 436] width 28 height 28
type input "[DATE]"
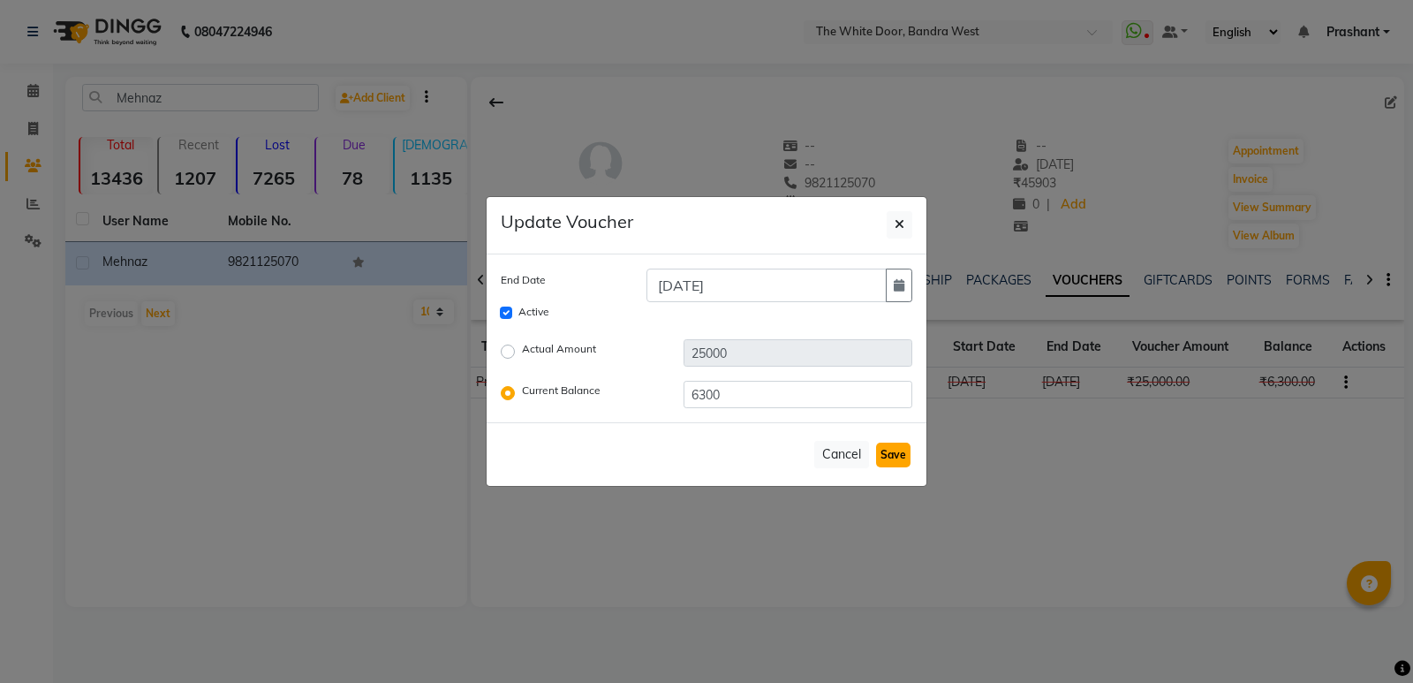
click at [899, 454] on button "Save" at bounding box center [893, 454] width 34 height 25
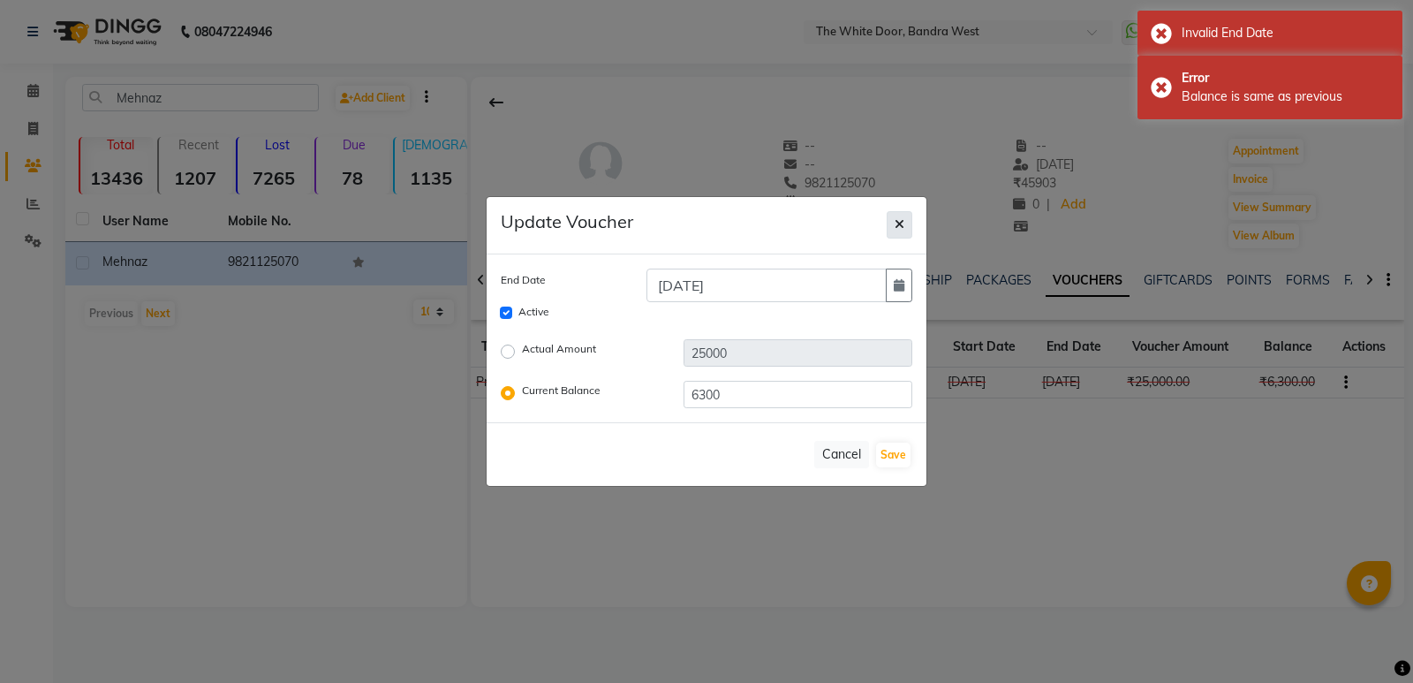
click at [900, 224] on icon "button" at bounding box center [900, 224] width 10 height 12
checkbox input "false"
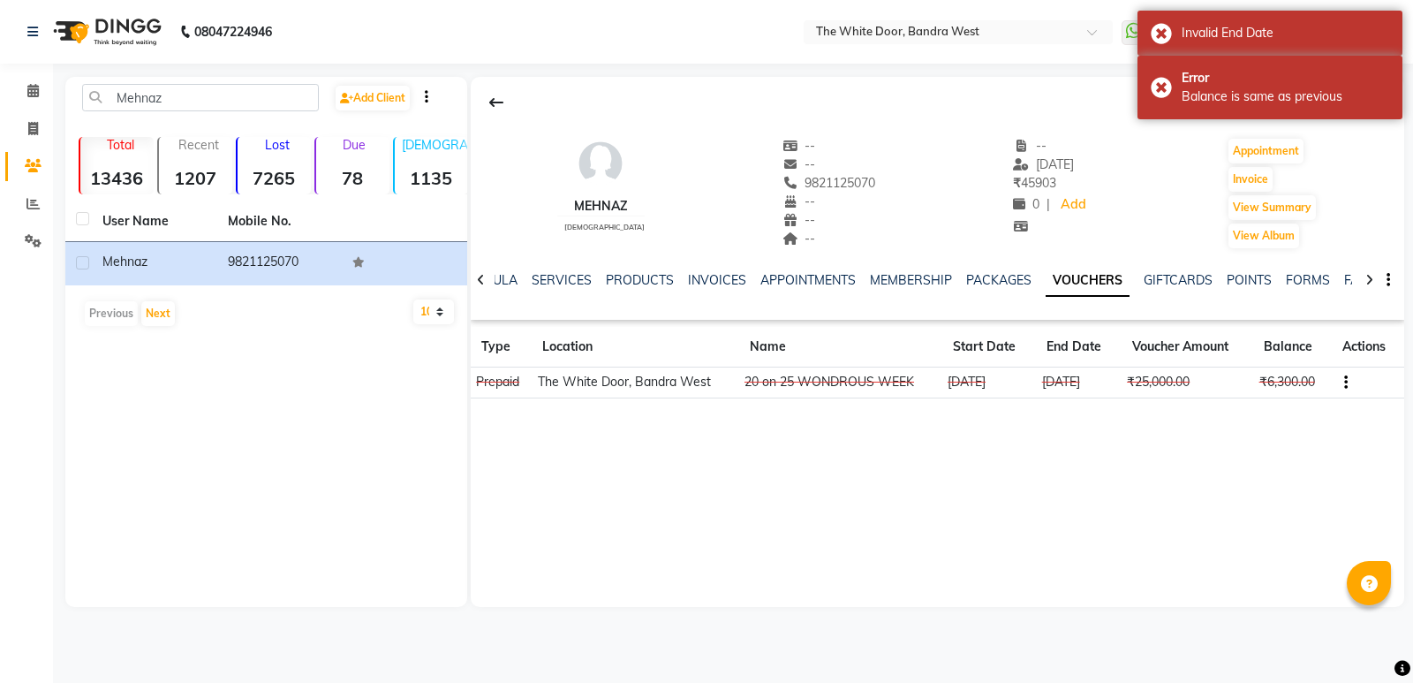
click at [1343, 383] on button "button" at bounding box center [1342, 382] width 11 height 19
click at [1222, 380] on div "Edit" at bounding box center [1263, 381] width 110 height 22
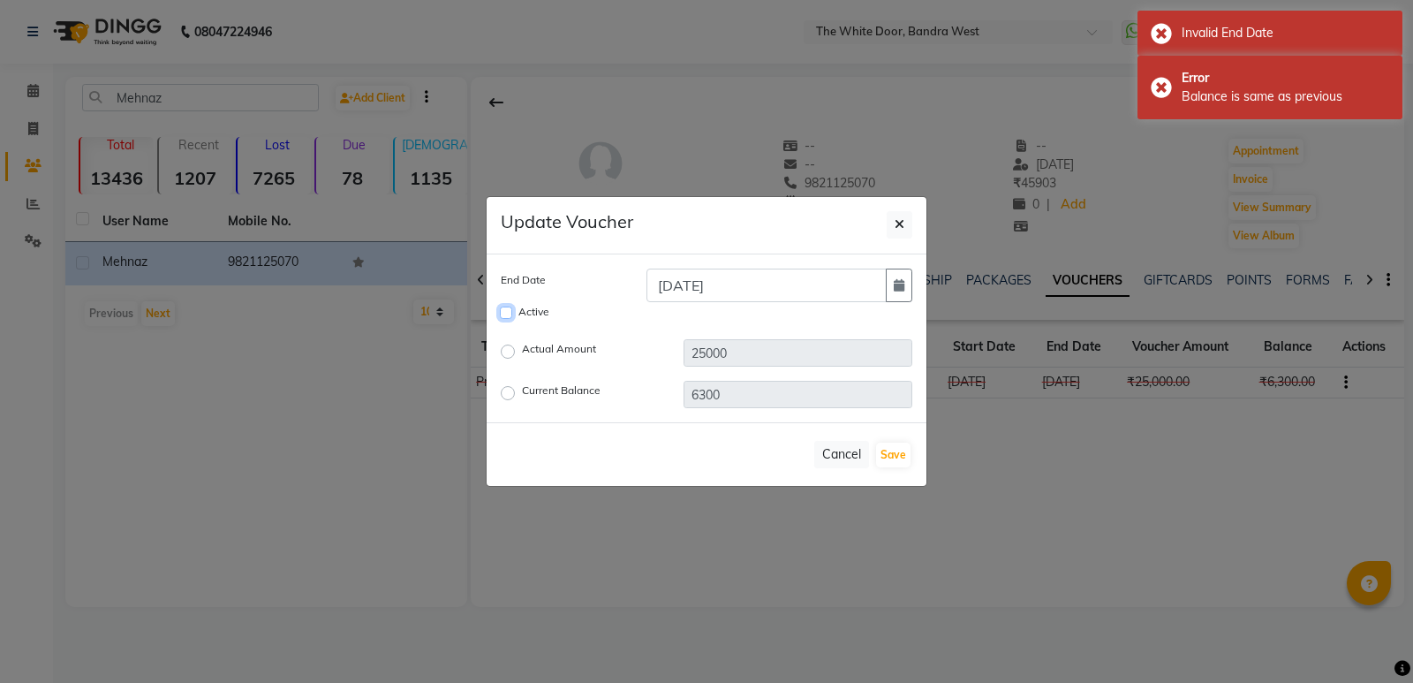
click at [508, 313] on input "Active" at bounding box center [506, 312] width 12 height 12
checkbox input "true"
click at [894, 457] on button "Save" at bounding box center [893, 454] width 34 height 25
checkbox input "false"
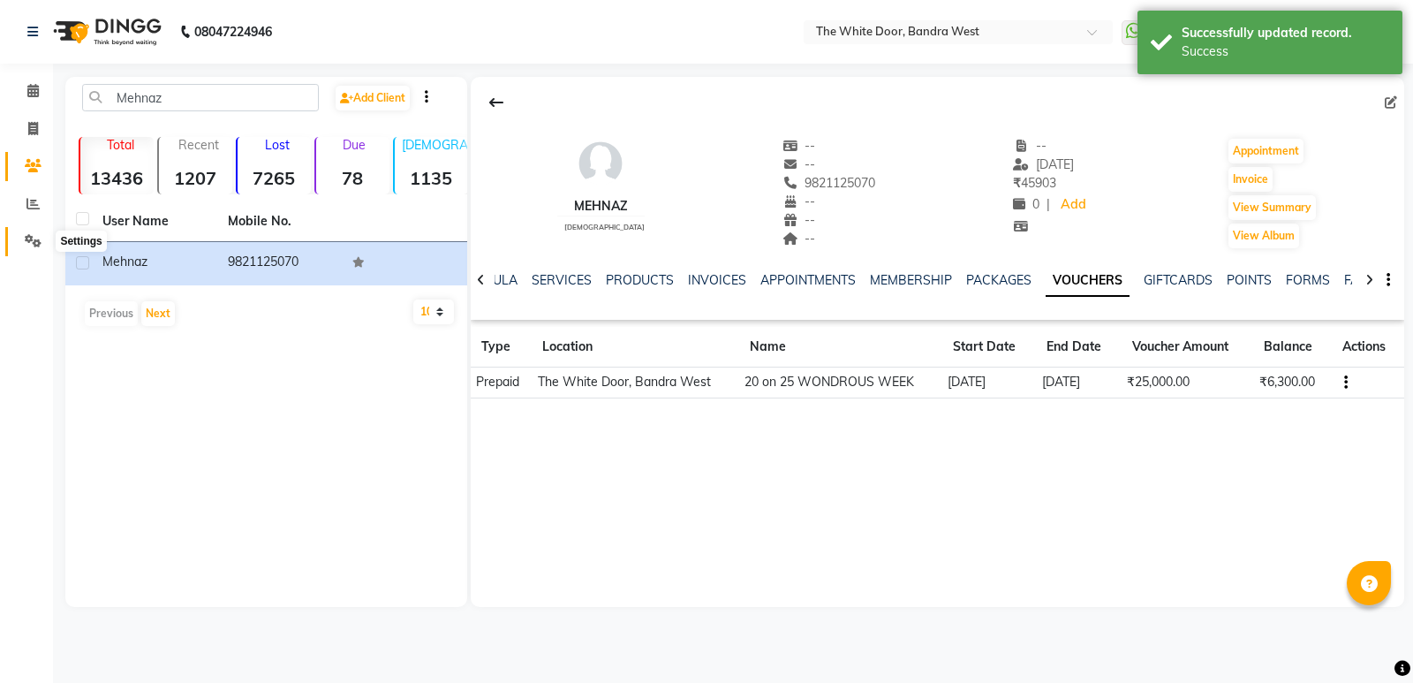
click at [33, 243] on icon at bounding box center [33, 240] width 17 height 13
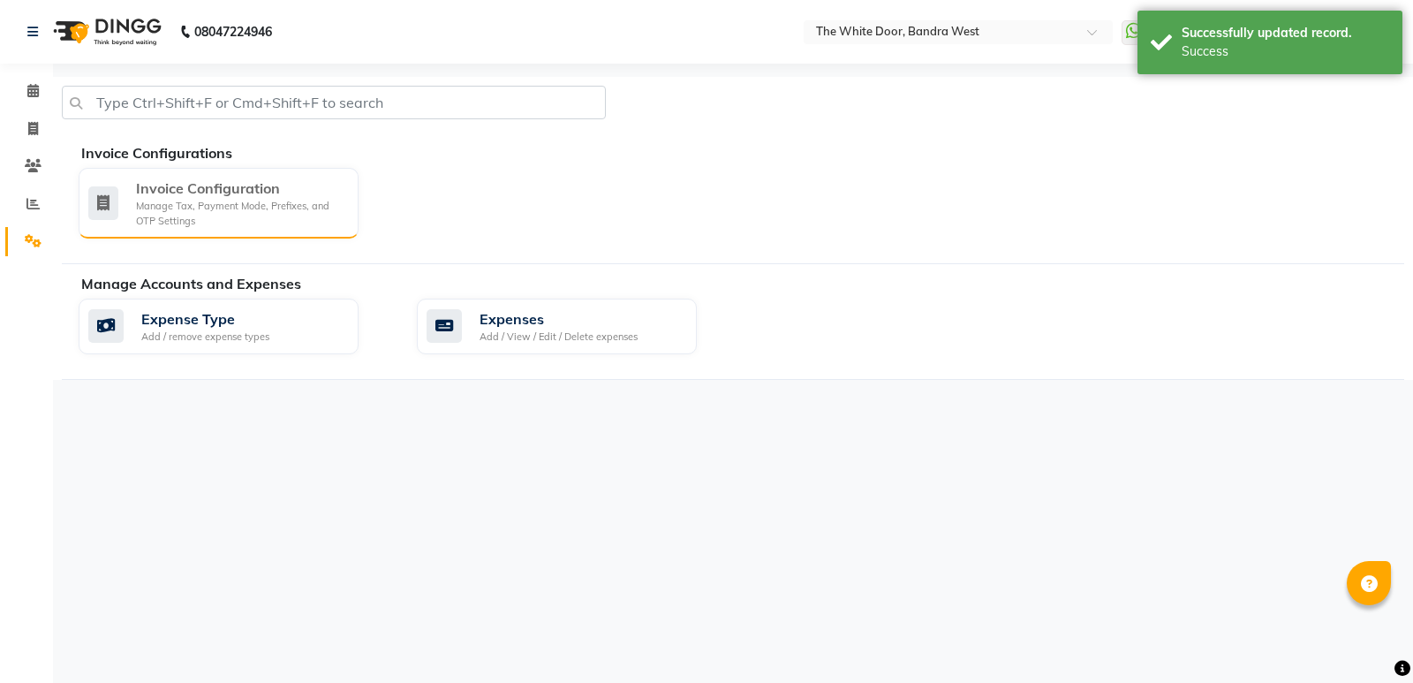
click at [217, 217] on div "Manage Tax, Payment Mode, Prefixes, and OTP Settings" at bounding box center [240, 213] width 208 height 29
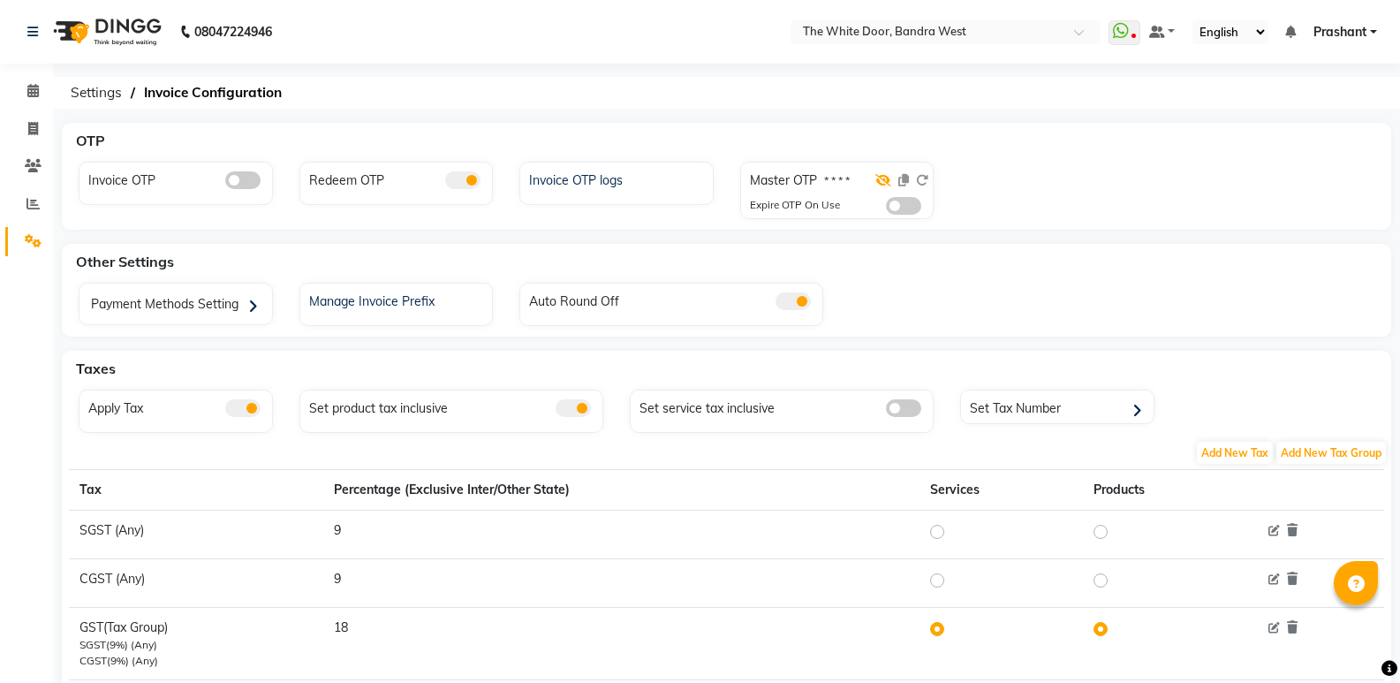
click at [883, 178] on icon at bounding box center [883, 180] width 16 height 12
click at [923, 178] on icon at bounding box center [922, 180] width 12 height 12
click at [920, 178] on icon at bounding box center [922, 180] width 12 height 12
click at [882, 183] on icon at bounding box center [884, 180] width 14 height 12
click at [901, 206] on span at bounding box center [903, 206] width 35 height 18
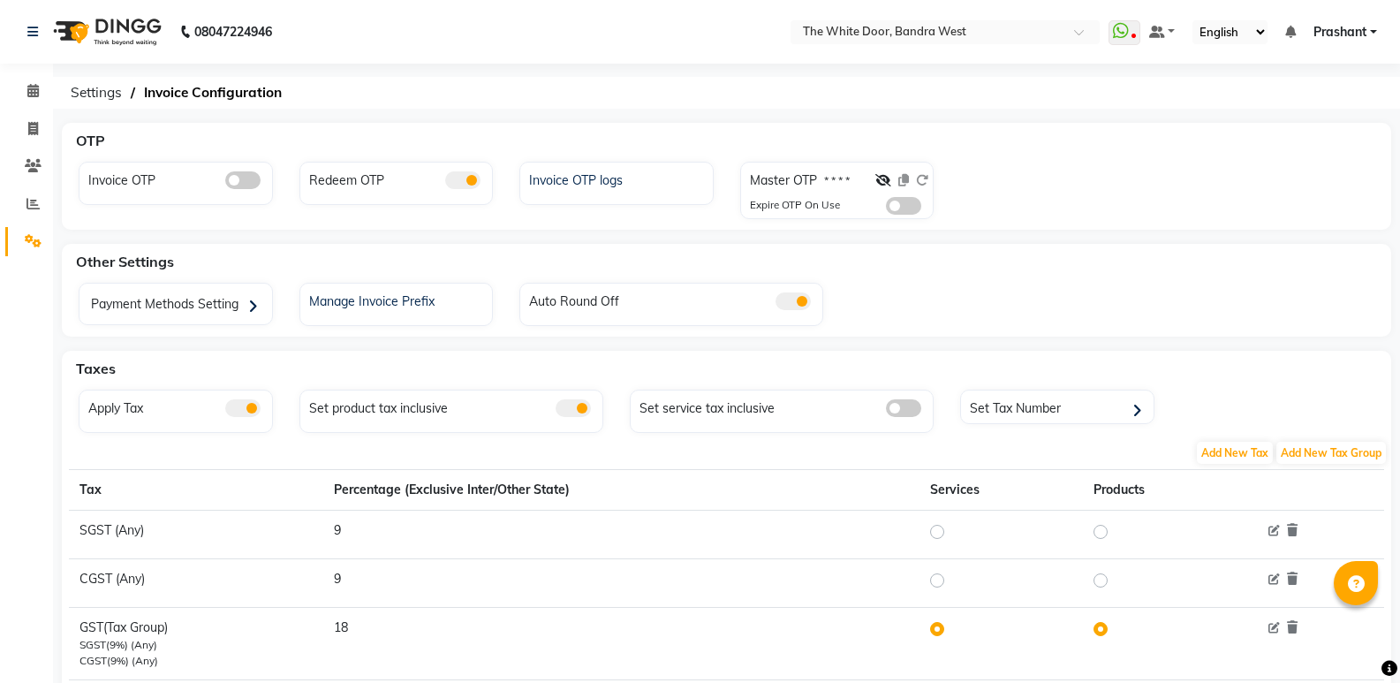
click at [886, 208] on input "checkbox" at bounding box center [886, 208] width 0 height 0
click at [925, 188] on div at bounding box center [901, 184] width 53 height 26
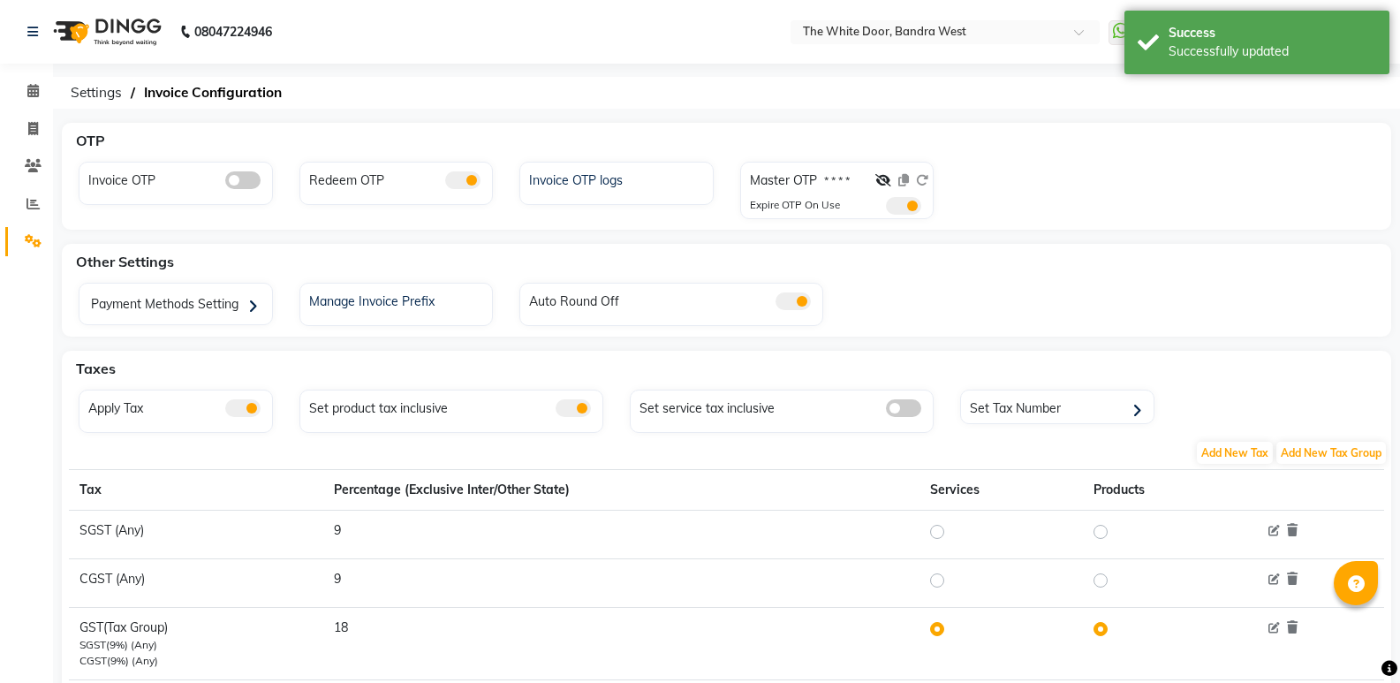
drag, startPoint x: 915, startPoint y: 204, endPoint x: 916, endPoint y: 180, distance: 23.9
click at [913, 204] on span at bounding box center [903, 206] width 35 height 18
click at [886, 208] on input "checkbox" at bounding box center [886, 208] width 0 height 0
click at [919, 177] on div at bounding box center [901, 184] width 53 height 26
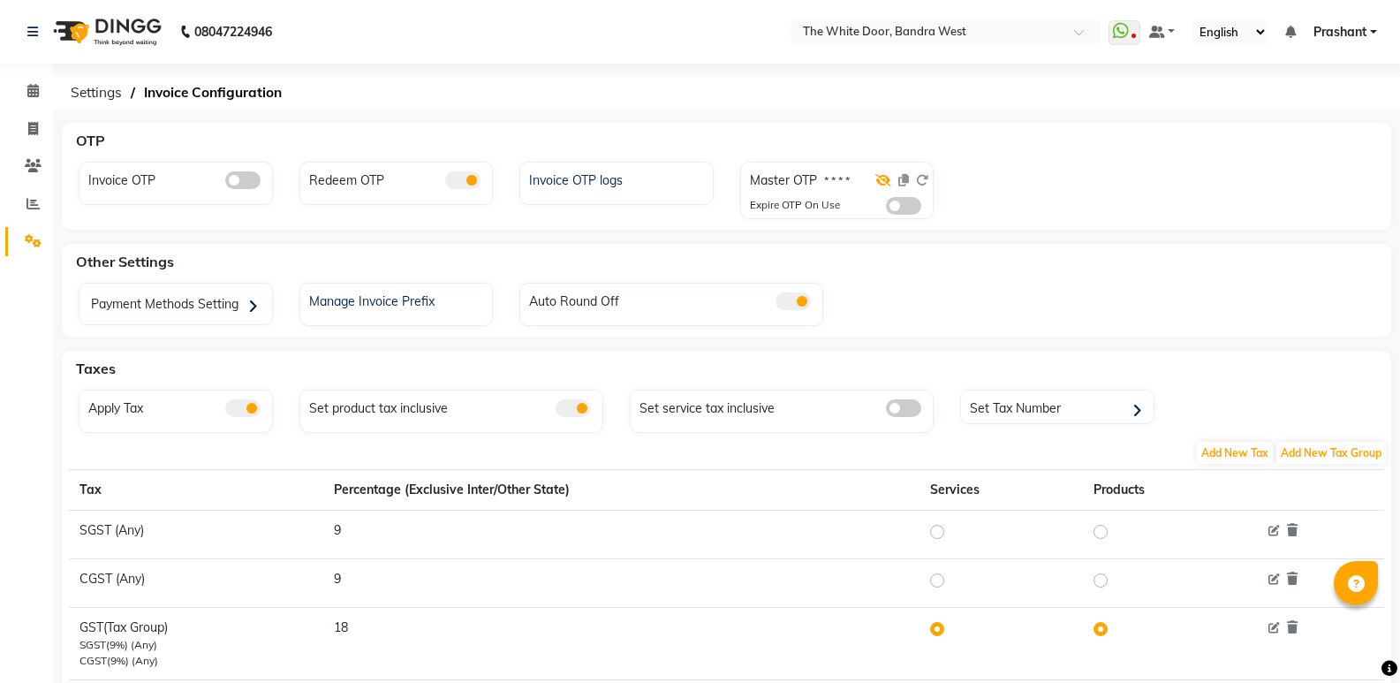
click at [881, 174] on icon at bounding box center [883, 180] width 16 height 12
click at [918, 183] on icon at bounding box center [922, 180] width 12 height 12
click at [883, 181] on icon at bounding box center [884, 180] width 14 height 12
click at [920, 179] on div at bounding box center [901, 184] width 53 height 26
click at [1320, 25] on span "Prashant" at bounding box center [1339, 32] width 53 height 19
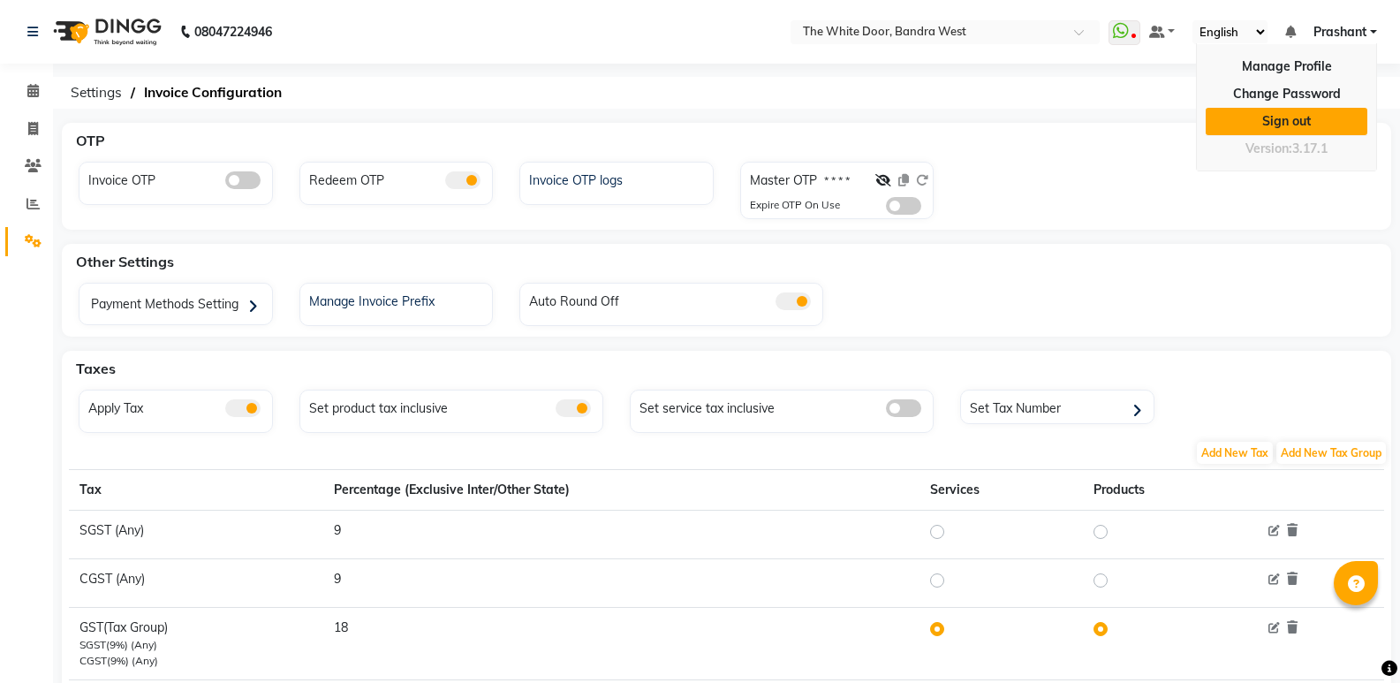
click at [1258, 127] on link "Sign out" at bounding box center [1286, 121] width 162 height 27
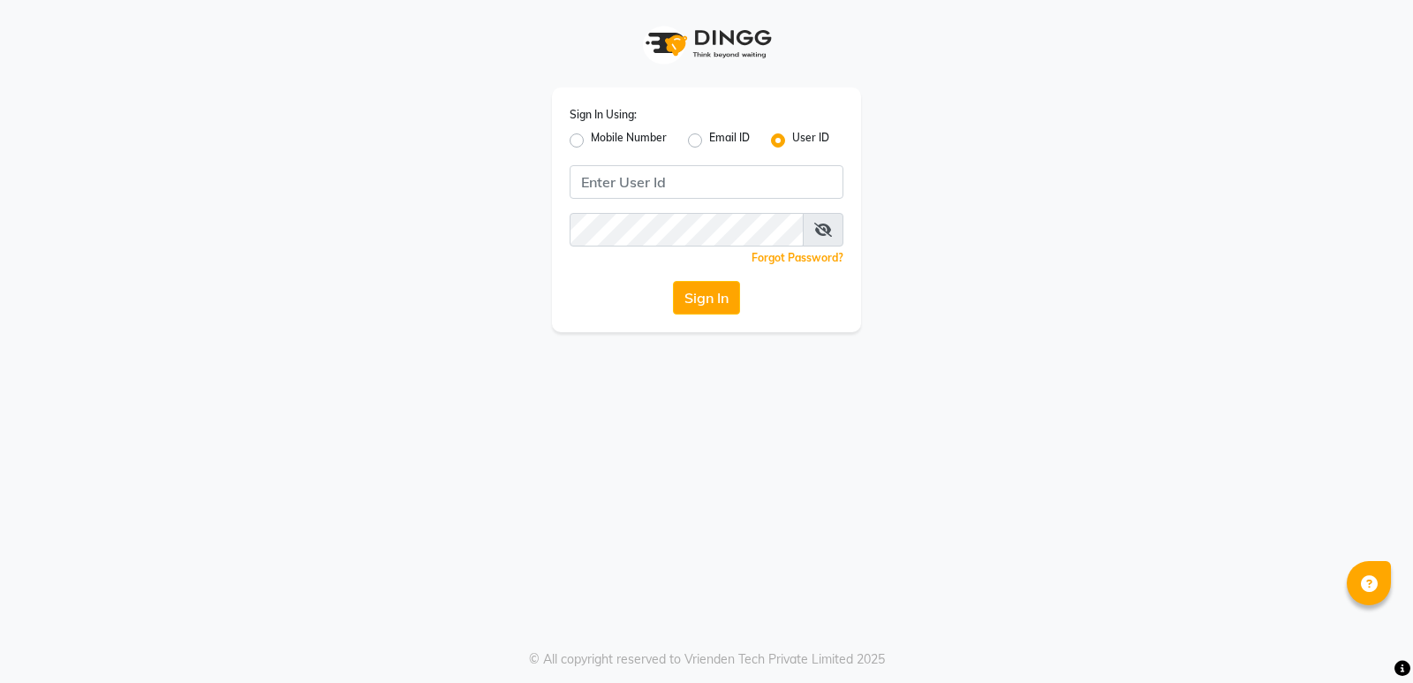
click at [591, 144] on label "Mobile Number" at bounding box center [629, 140] width 76 height 21
click at [591, 141] on input "Mobile Number" at bounding box center [596, 135] width 11 height 11
radio input "true"
radio input "false"
click at [714, 181] on input "Username" at bounding box center [736, 182] width 215 height 34
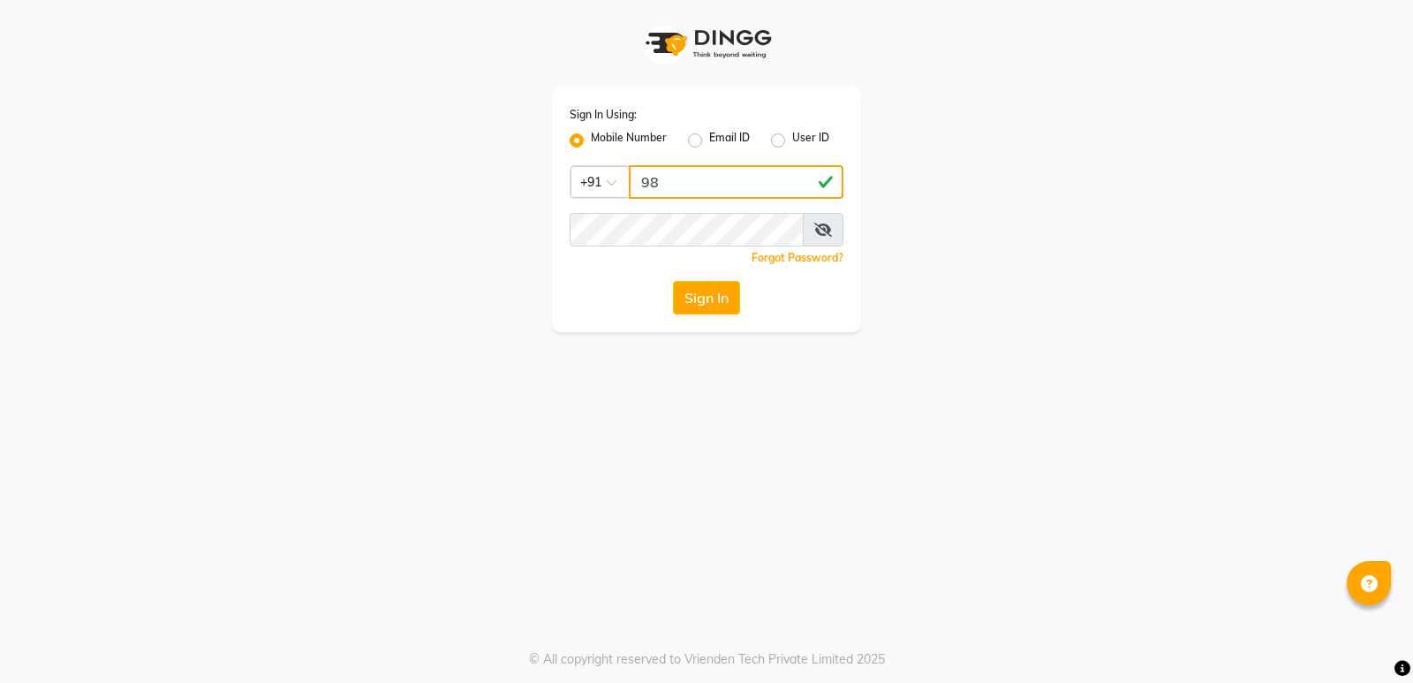
type input "98"
